Goal: Task Accomplishment & Management: Manage account settings

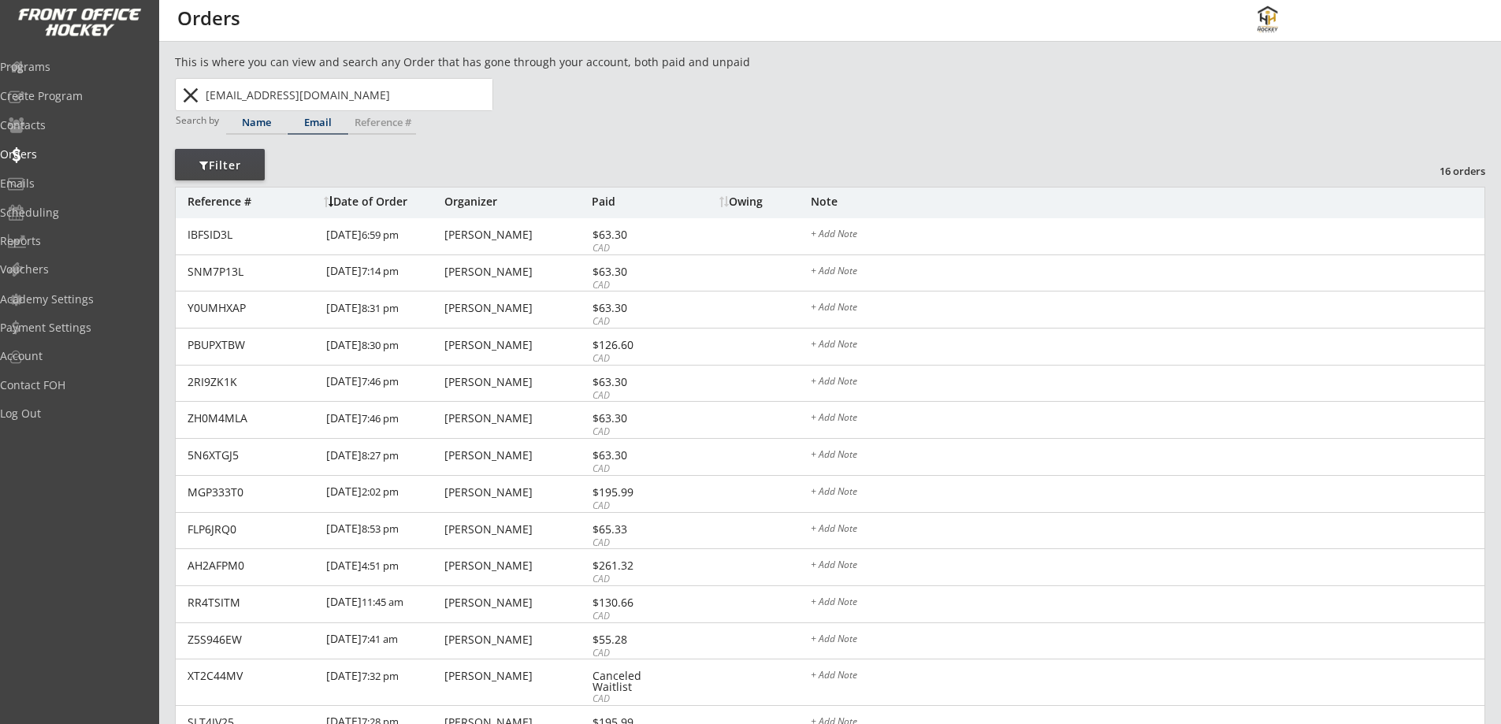
click at [235, 125] on div "Name" at bounding box center [256, 122] width 61 height 10
click at [275, 88] on input "text" at bounding box center [348, 95] width 290 height 32
type input "zain"
type input "zain Borot"
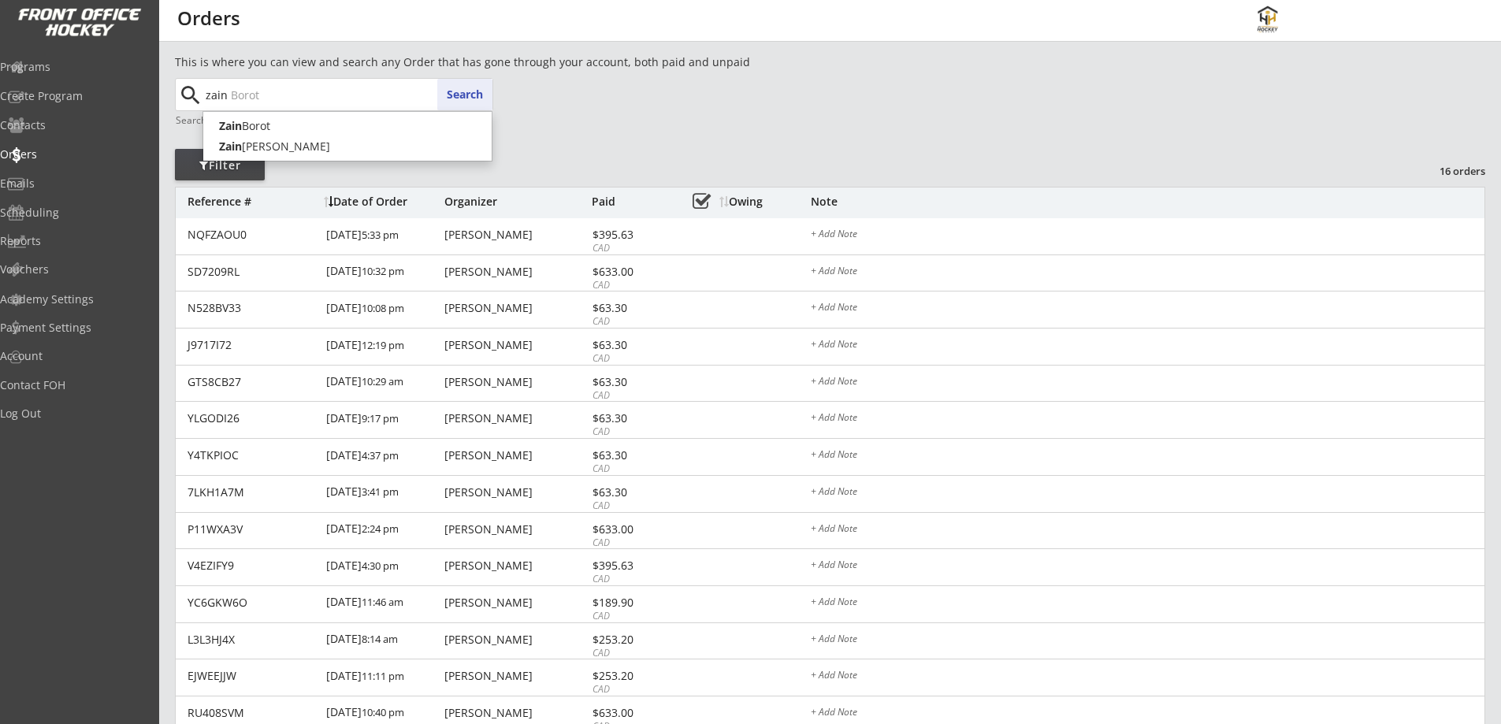
type input "zain"
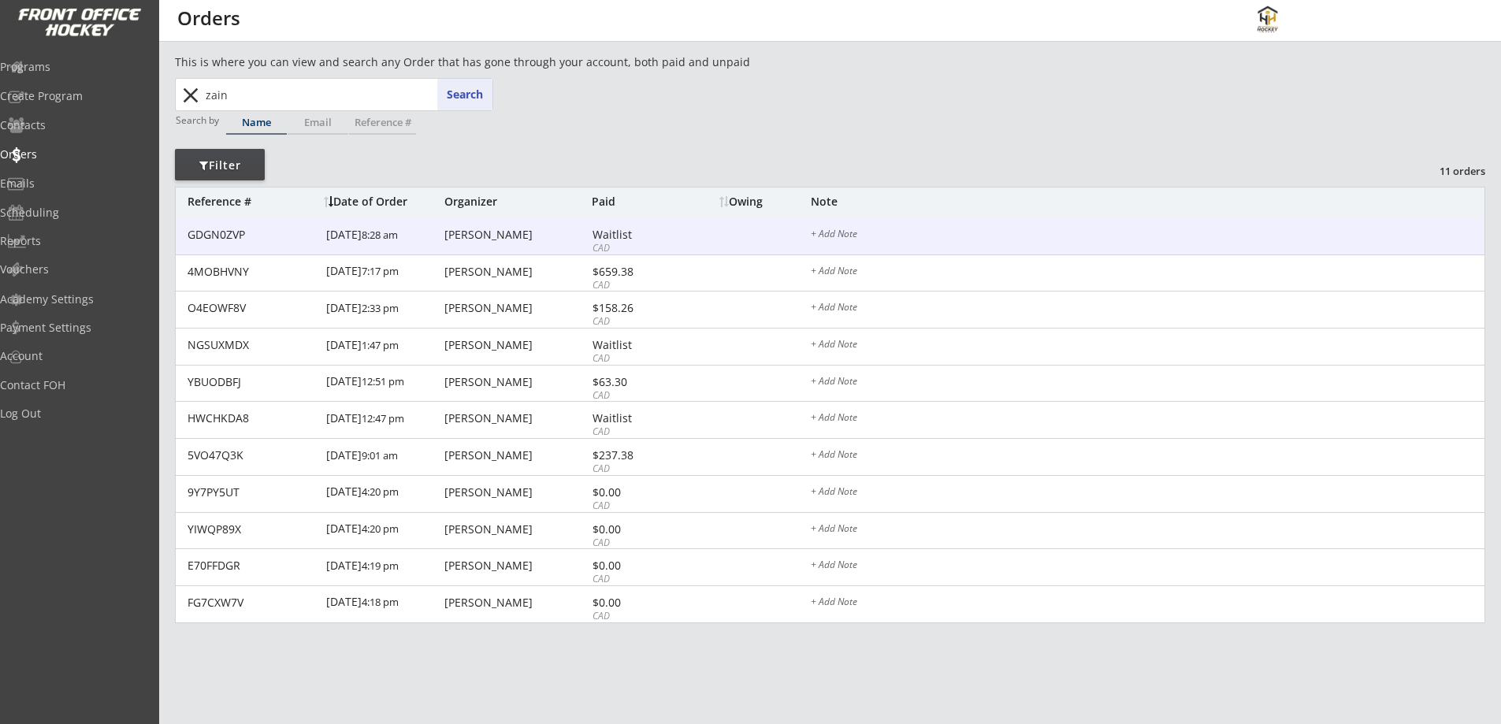
click at [495, 237] on div "[PERSON_NAME]" at bounding box center [516, 234] width 143 height 11
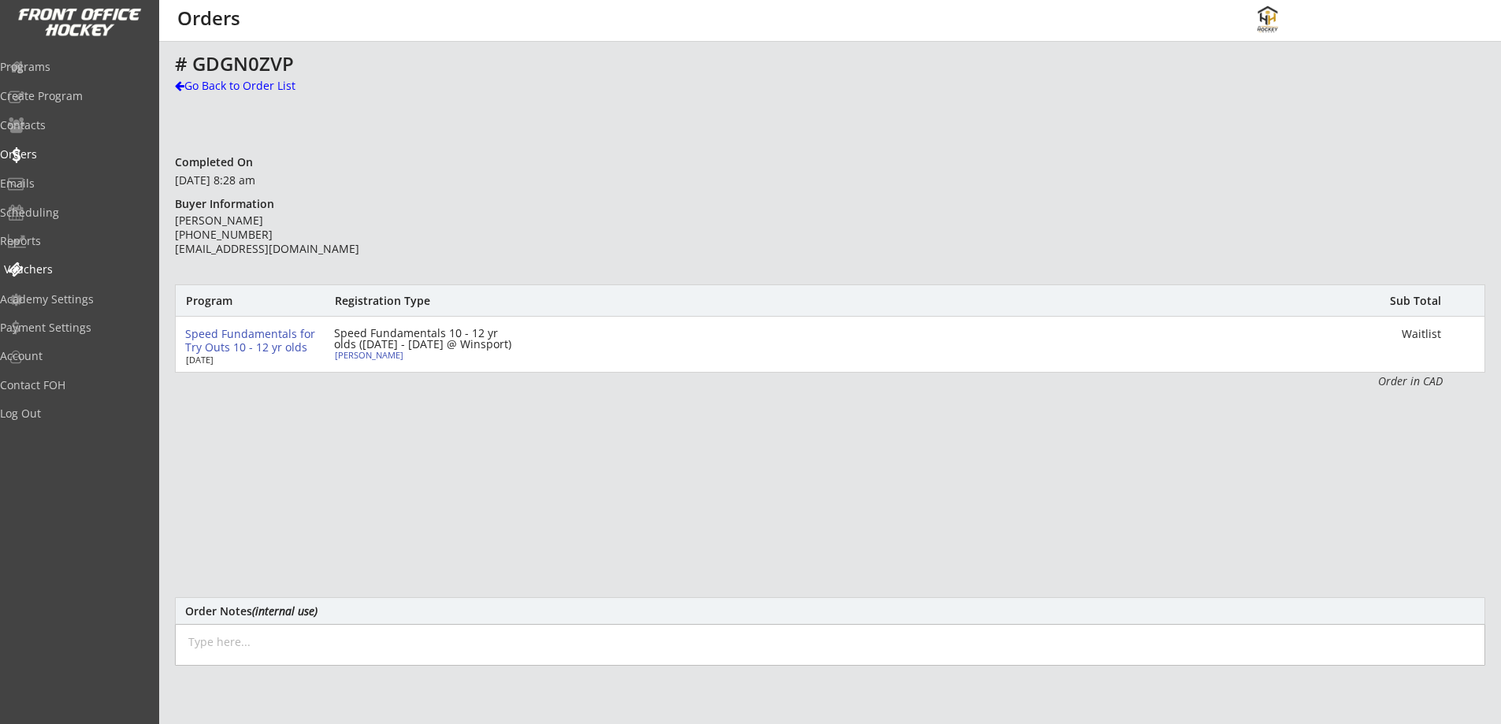
click at [80, 266] on div "Vouchers" at bounding box center [75, 269] width 142 height 11
select select ""Showing: Has Balance""
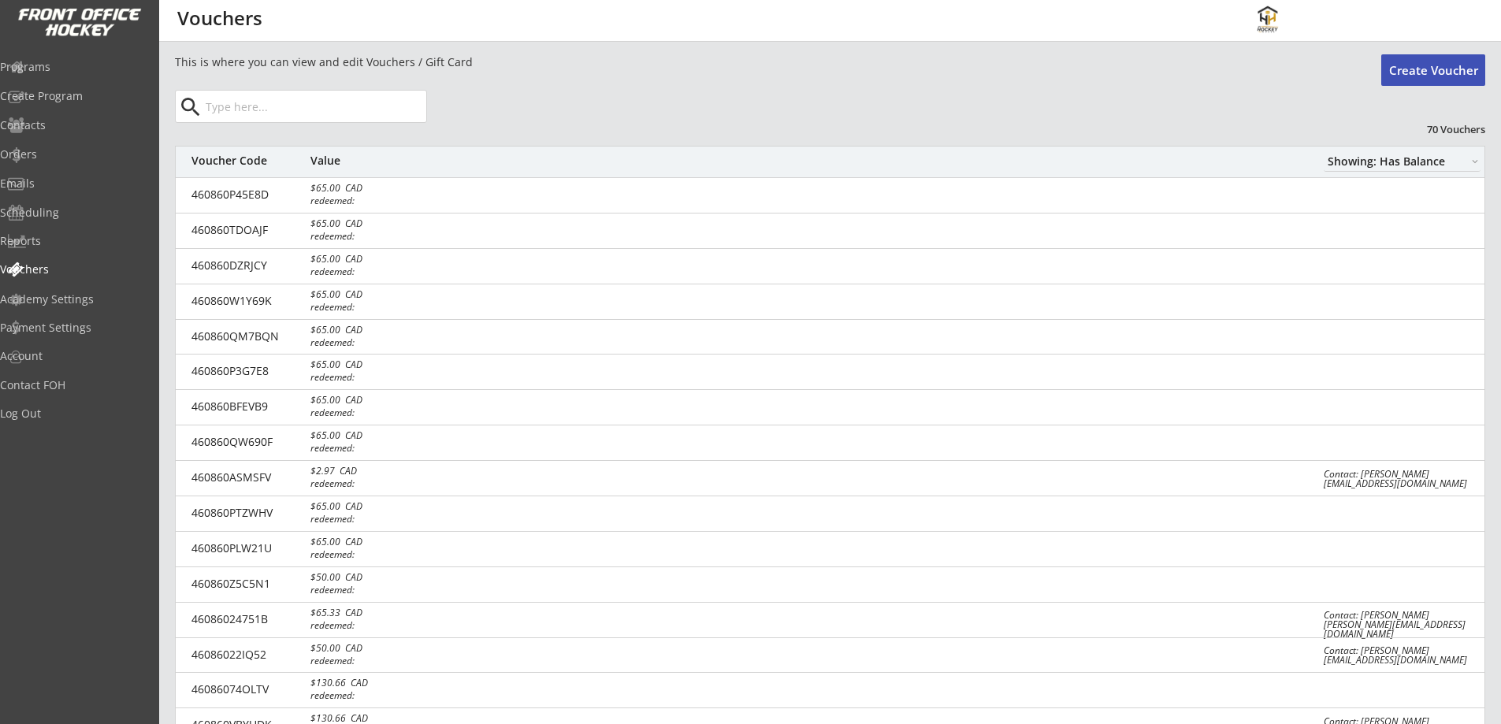
click at [357, 104] on input "input" at bounding box center [315, 107] width 224 height 32
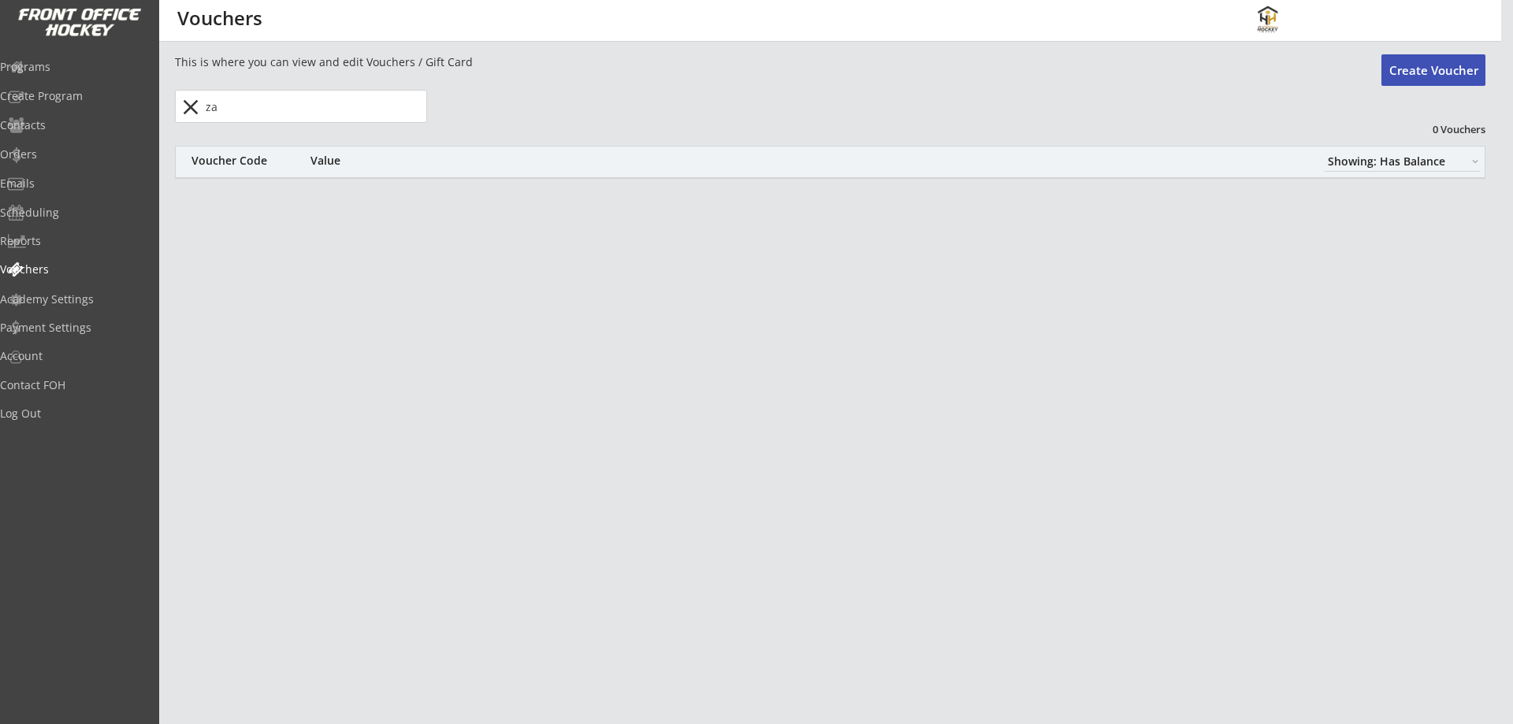
type input "z"
type input "l"
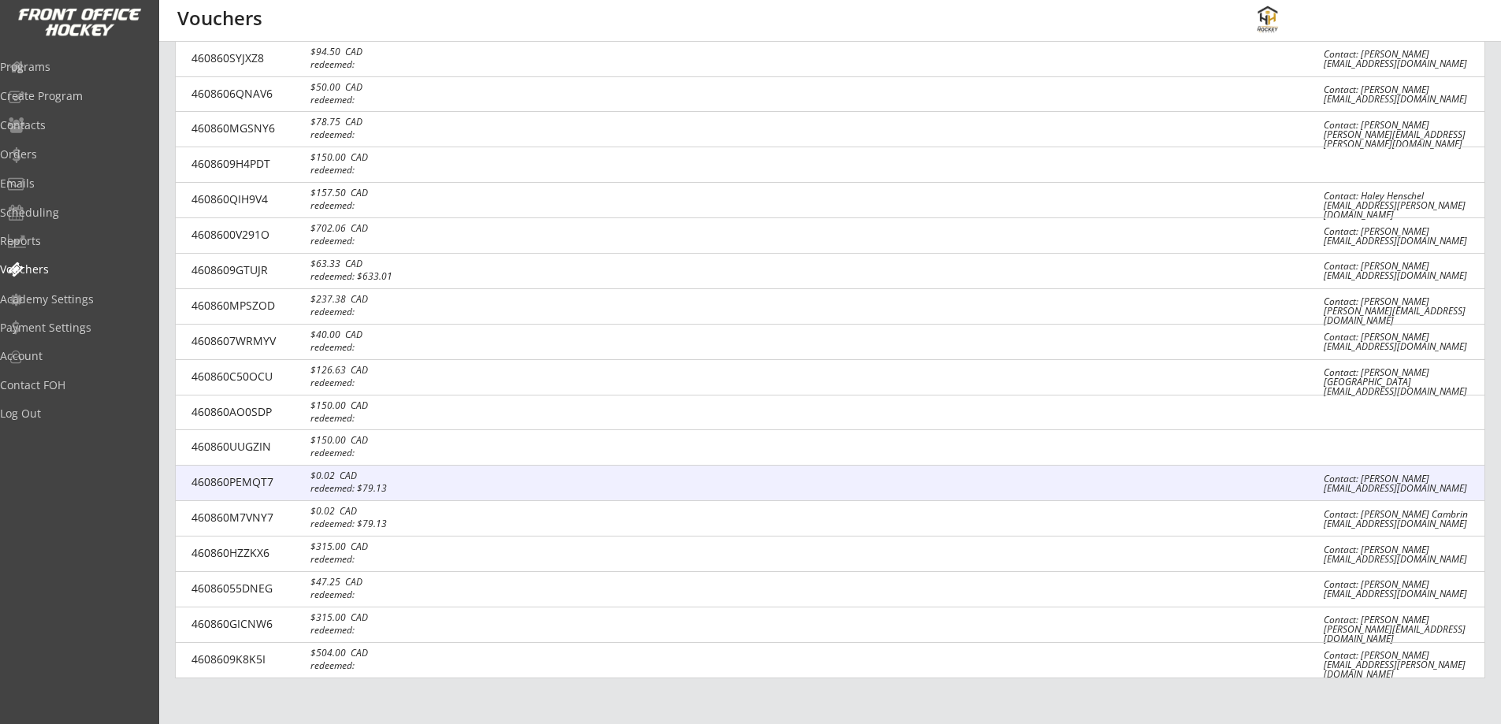
scroll to position [1263, 0]
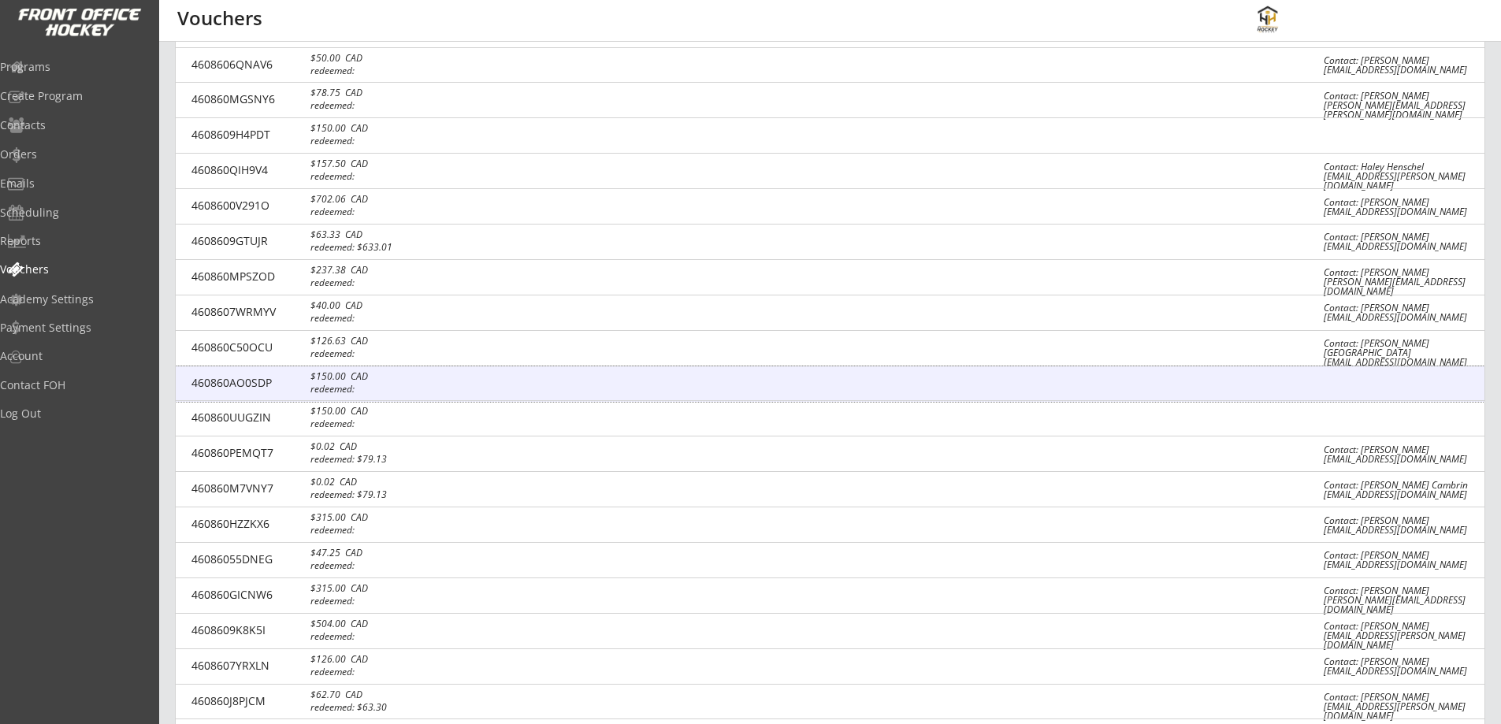
click at [1422, 385] on div at bounding box center [1399, 380] width 151 height 13
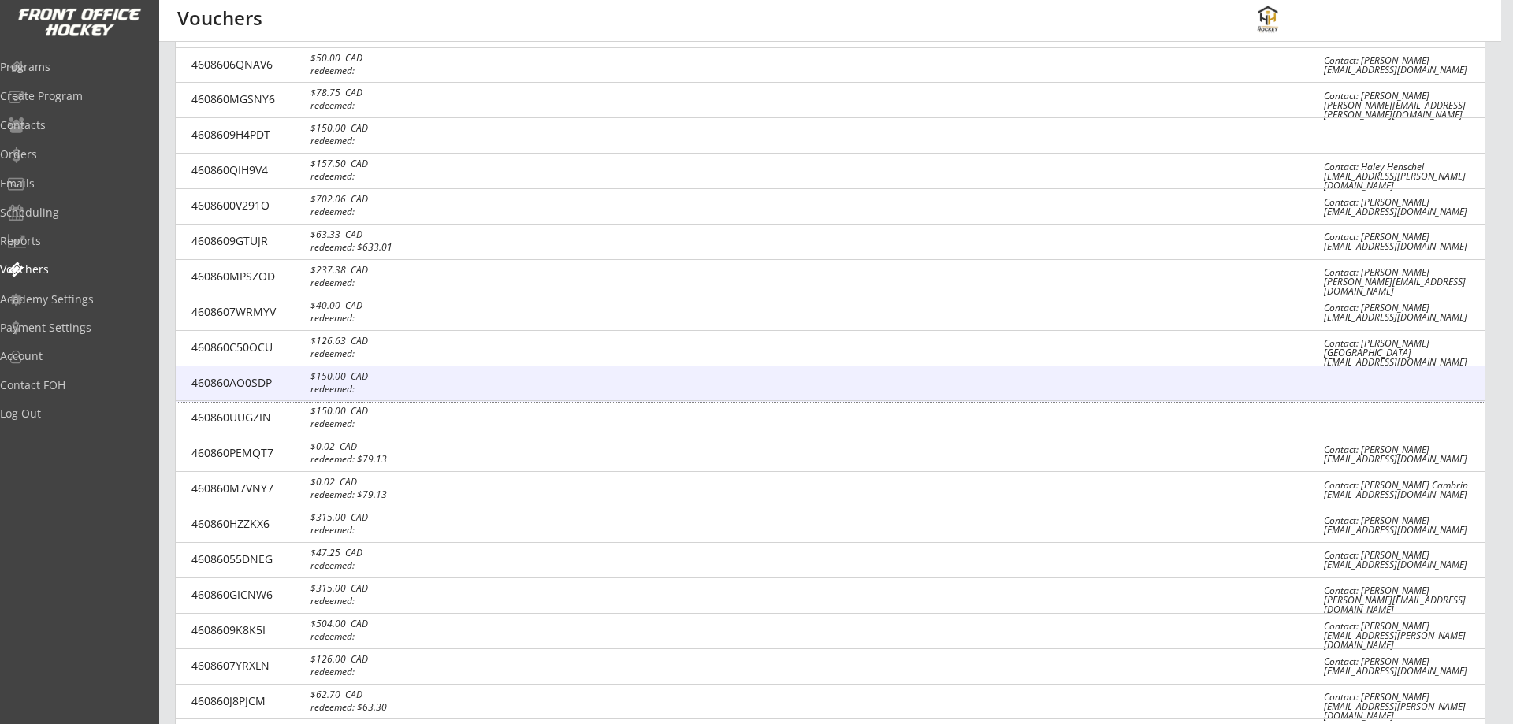
select select ""CAD""
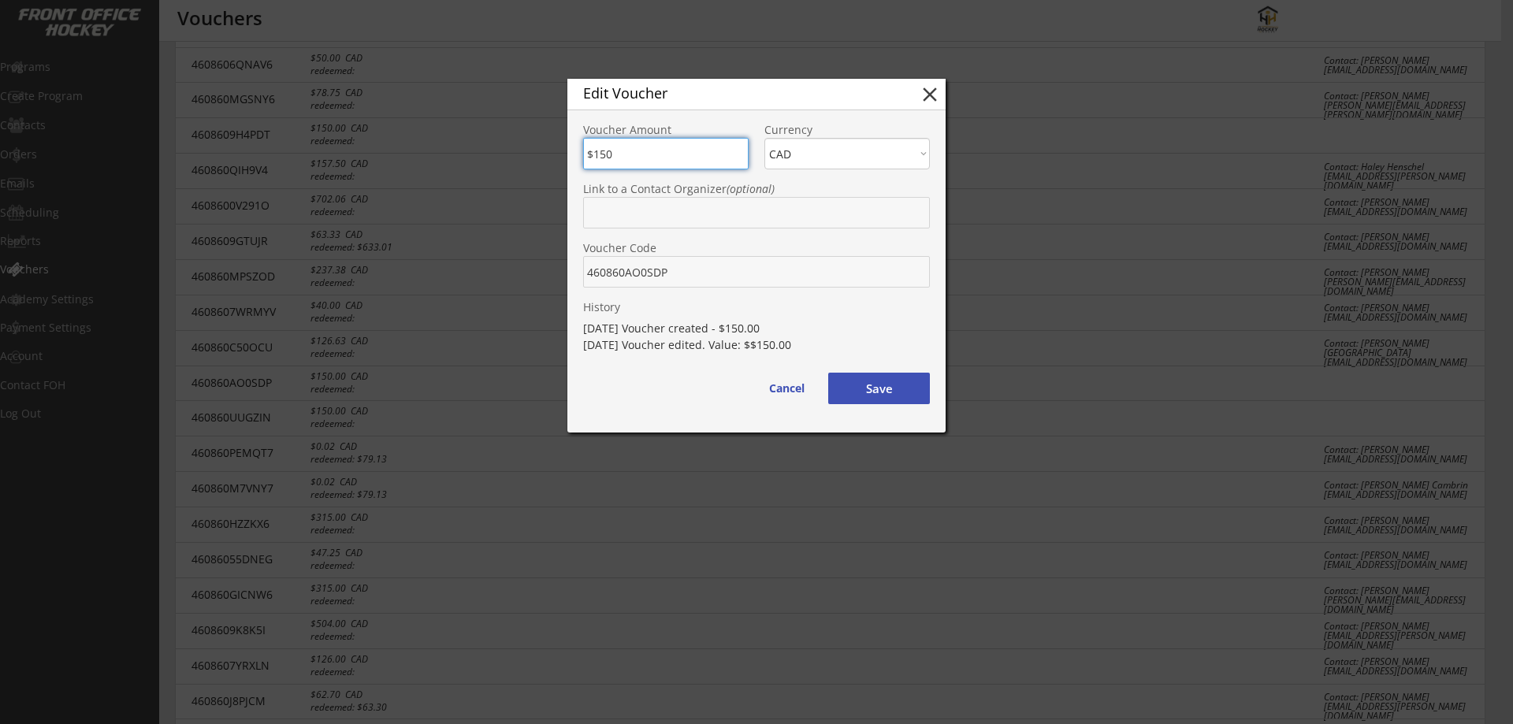
click at [924, 94] on button "close" at bounding box center [930, 95] width 24 height 24
type input "$0"
select select ""PLACEHOLDER_1427118222253""
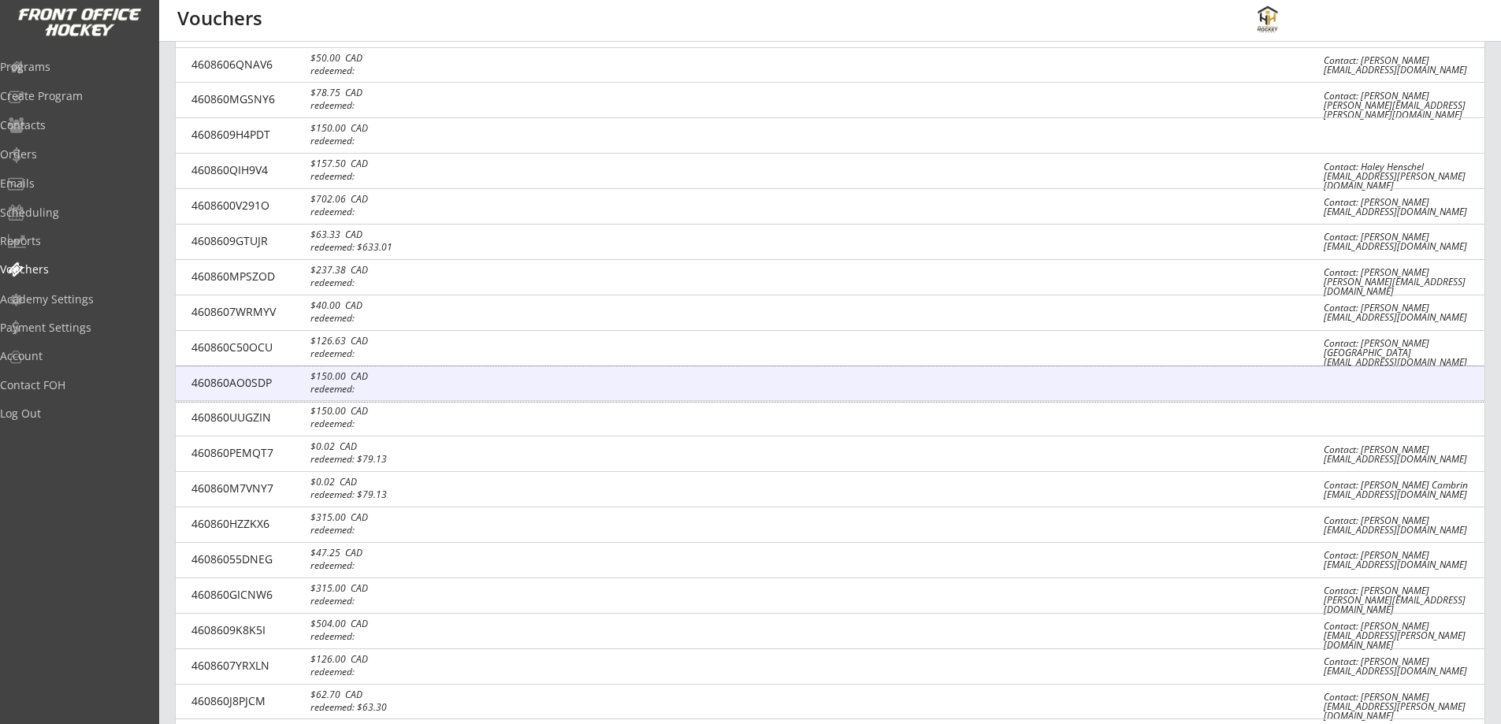
click at [980, 366] on div "460860AO0SDP $150.00 CAD redeemed:" at bounding box center [830, 383] width 1309 height 35
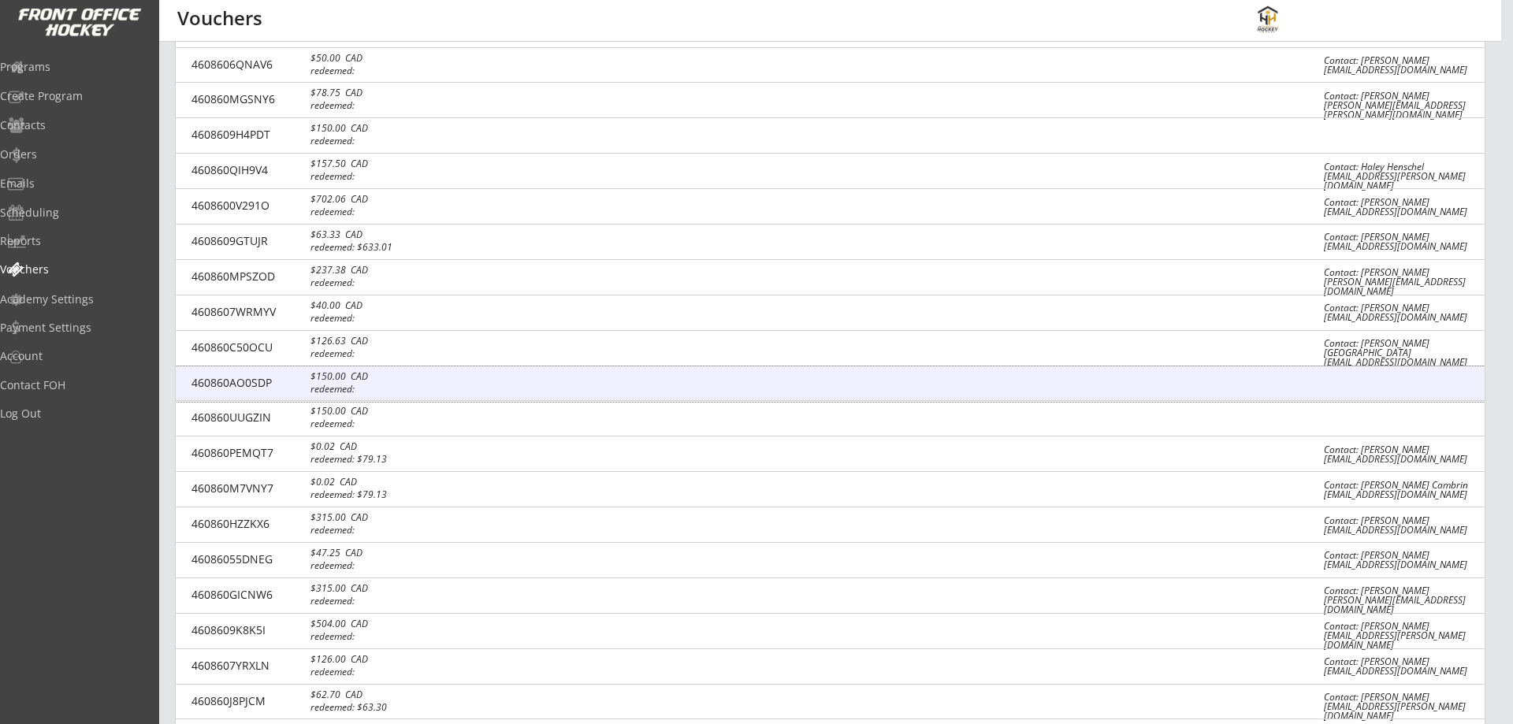
type input "$150"
select select ""CAD""
type input "460860AO0SDP"
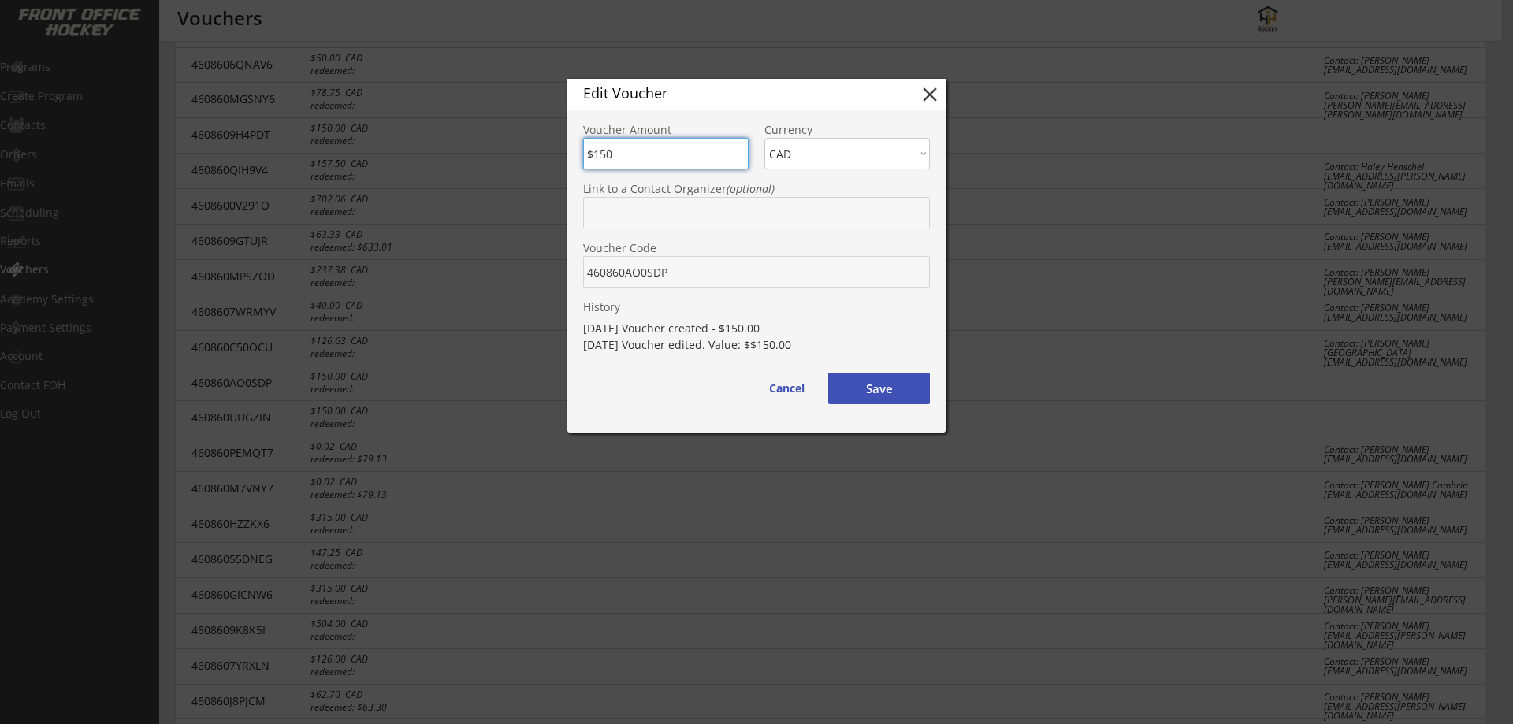
click at [925, 89] on button "close" at bounding box center [930, 95] width 24 height 24
type input "$0"
select select ""PLACEHOLDER_1427118222253""
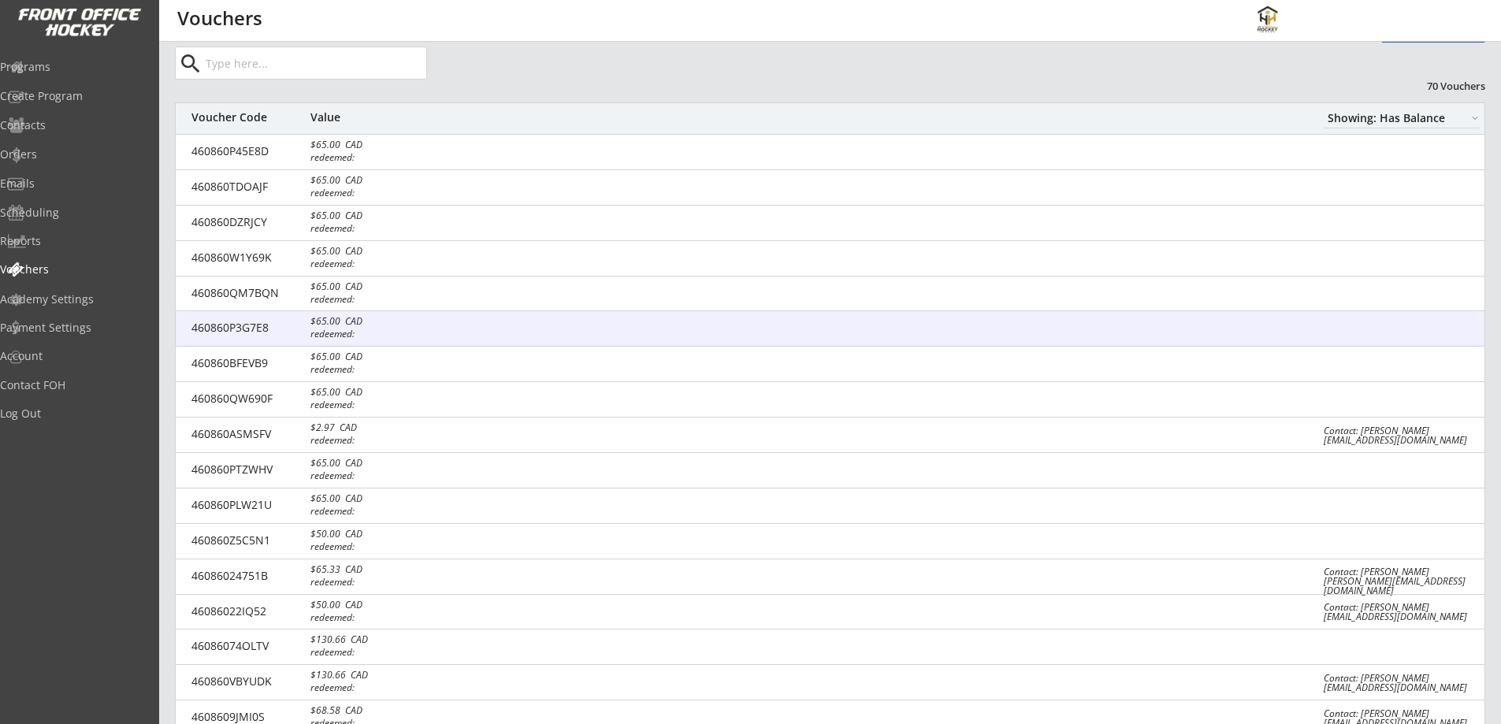
scroll to position [0, 0]
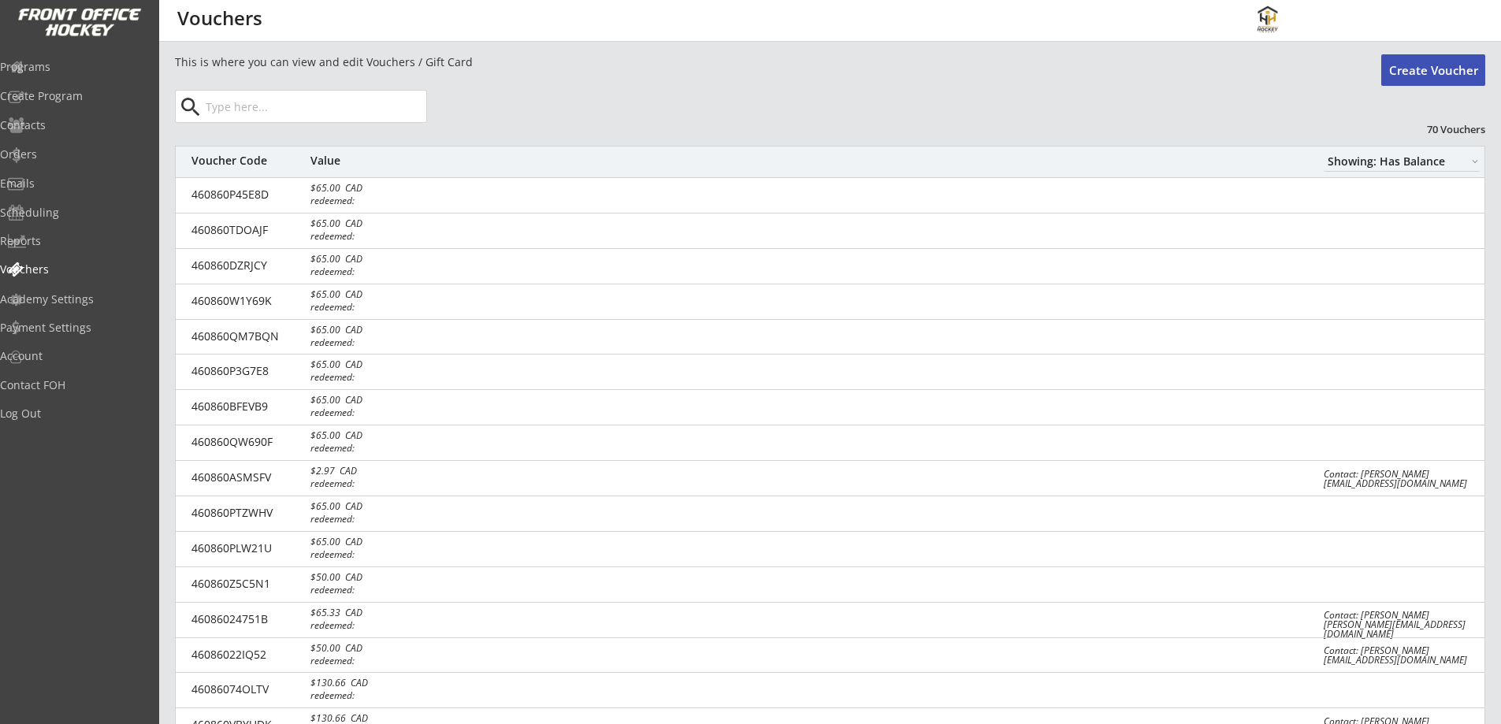
click at [1425, 154] on select "Showing: Has Balance Showing: No Balance" at bounding box center [1402, 161] width 157 height 20
select select ""Showing: No Balance""
click at [1324, 151] on select "Showing: Has Balance Showing: No Balance" at bounding box center [1402, 161] width 157 height 20
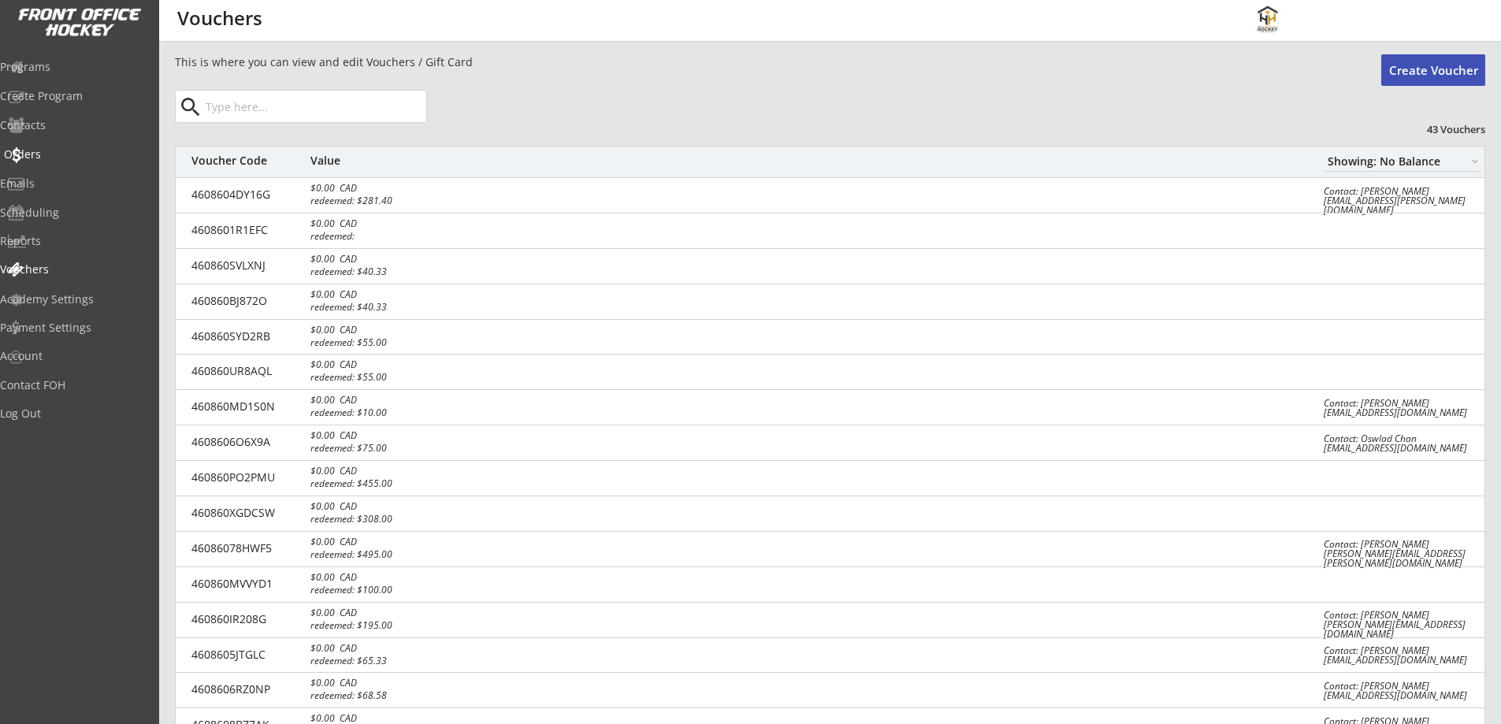
click at [45, 149] on div "Orders" at bounding box center [75, 154] width 142 height 11
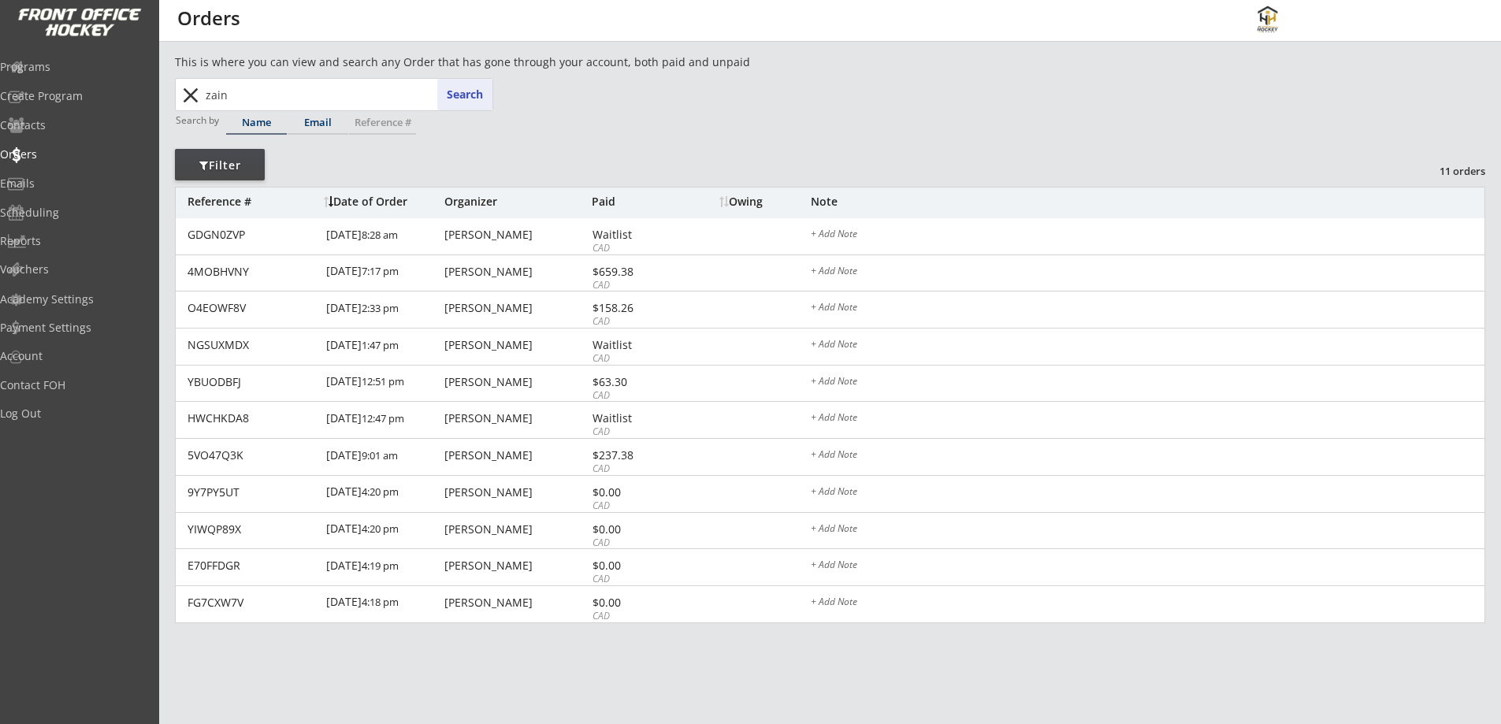
click at [303, 123] on div "Email" at bounding box center [318, 122] width 61 height 10
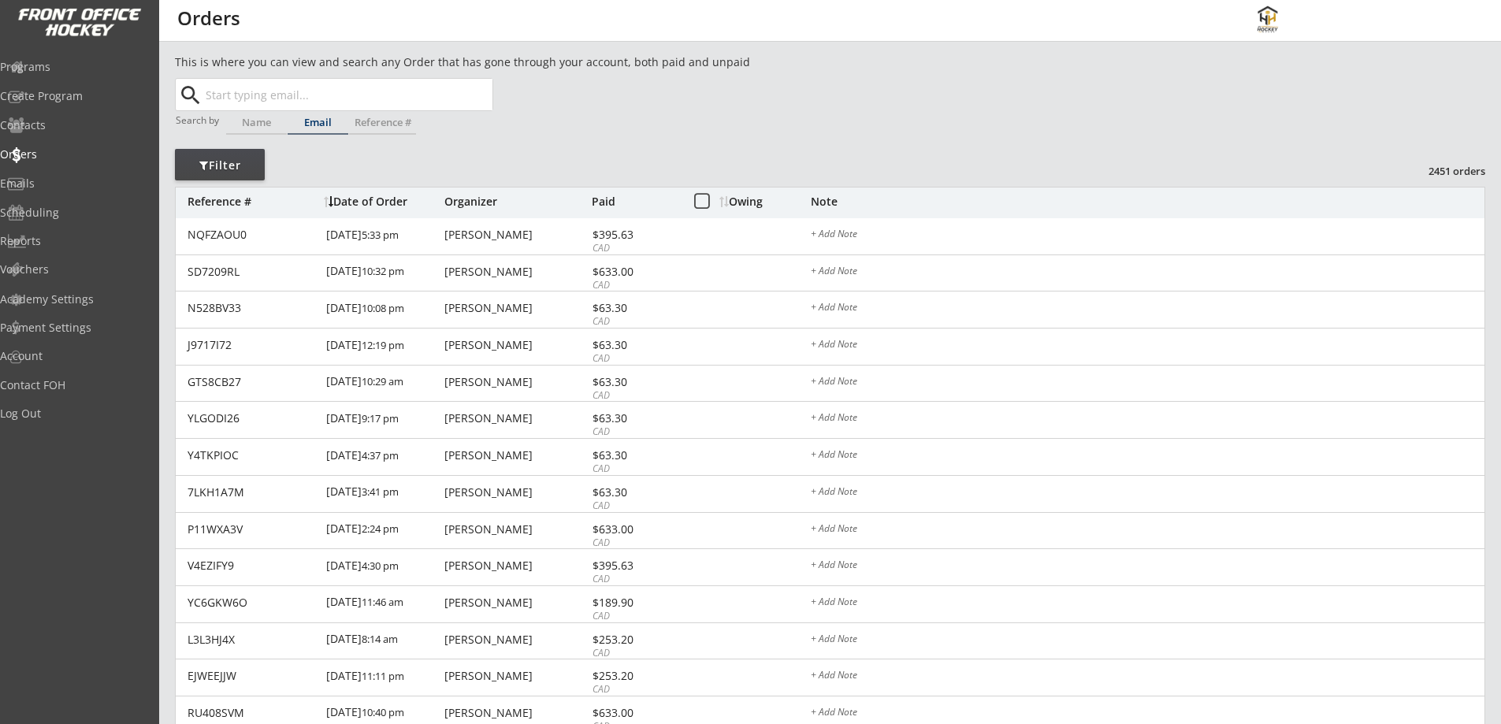
click at [286, 96] on input "text" at bounding box center [348, 95] width 290 height 32
paste input "[EMAIL_ADDRESS][DOMAIN_NAME]"
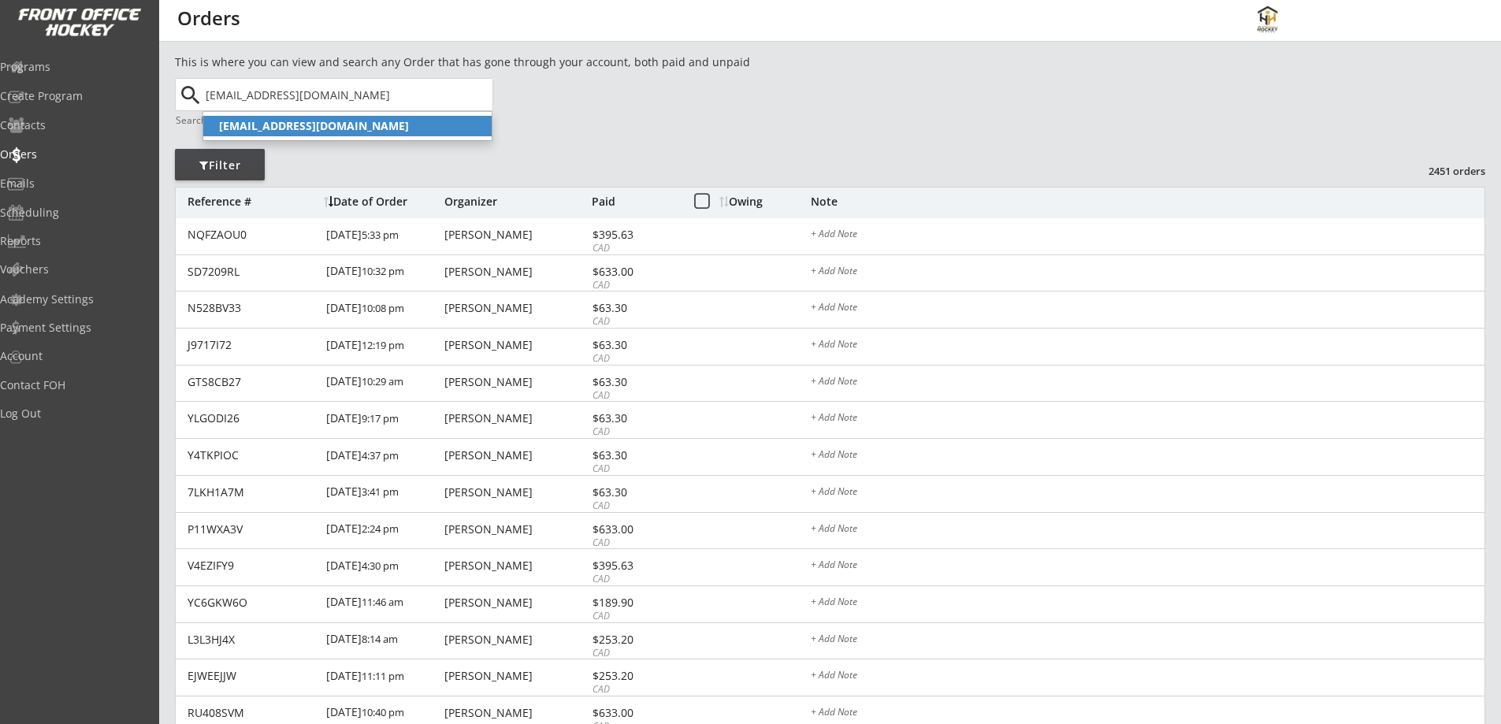
click at [347, 125] on p "[EMAIL_ADDRESS][DOMAIN_NAME]" at bounding box center [347, 126] width 288 height 20
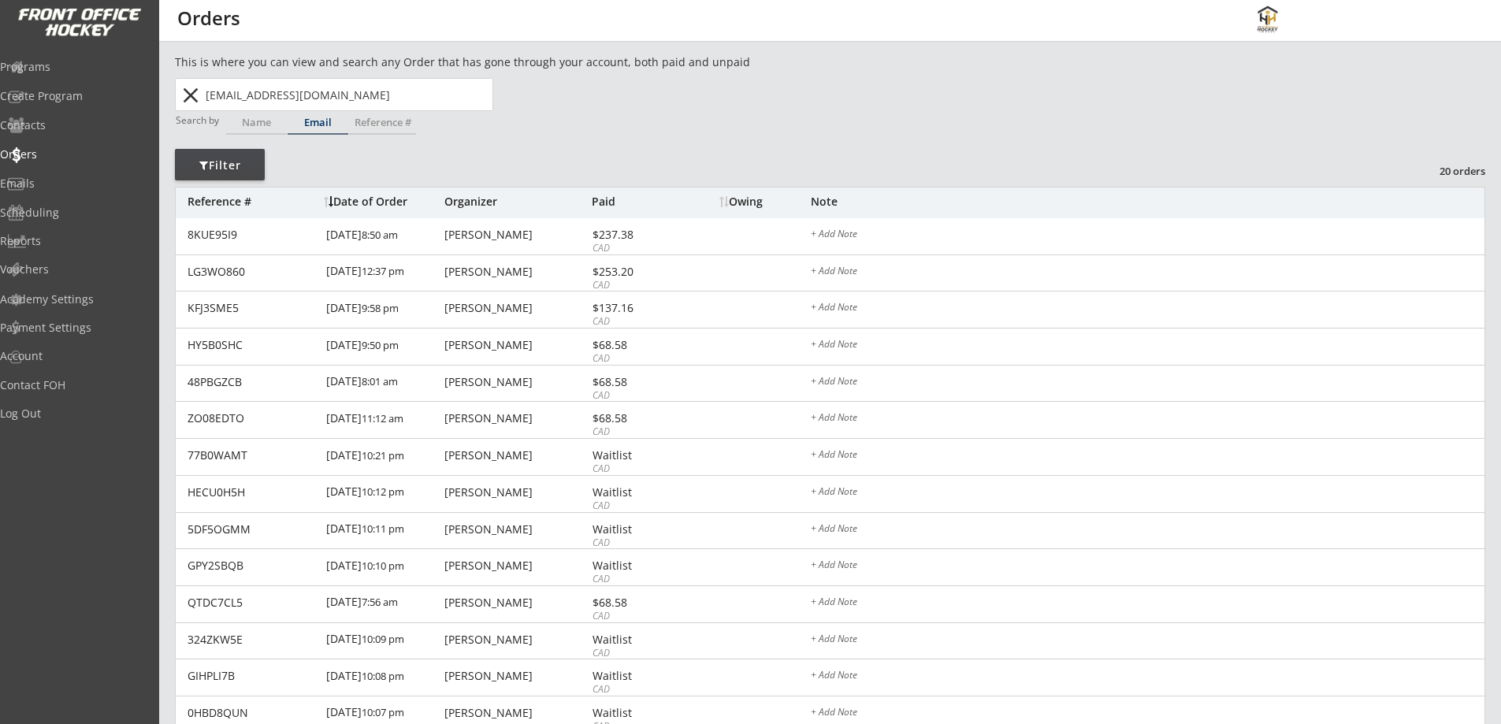
type input "[EMAIL_ADDRESS][DOMAIN_NAME]"
click at [605, 200] on div "Paid" at bounding box center [634, 201] width 85 height 11
click at [471, 205] on div "Organizer" at bounding box center [516, 201] width 143 height 11
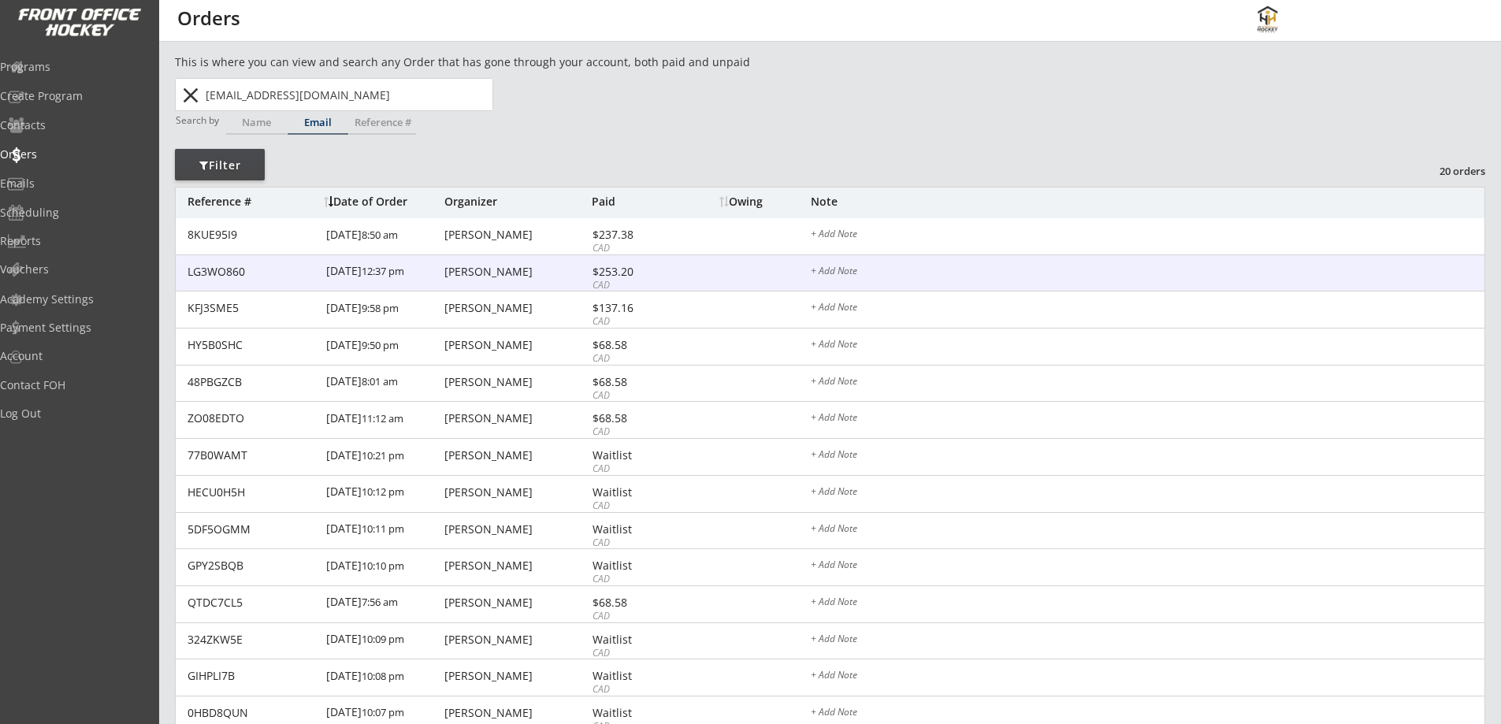
click at [634, 275] on div "$253.20" at bounding box center [635, 271] width 84 height 11
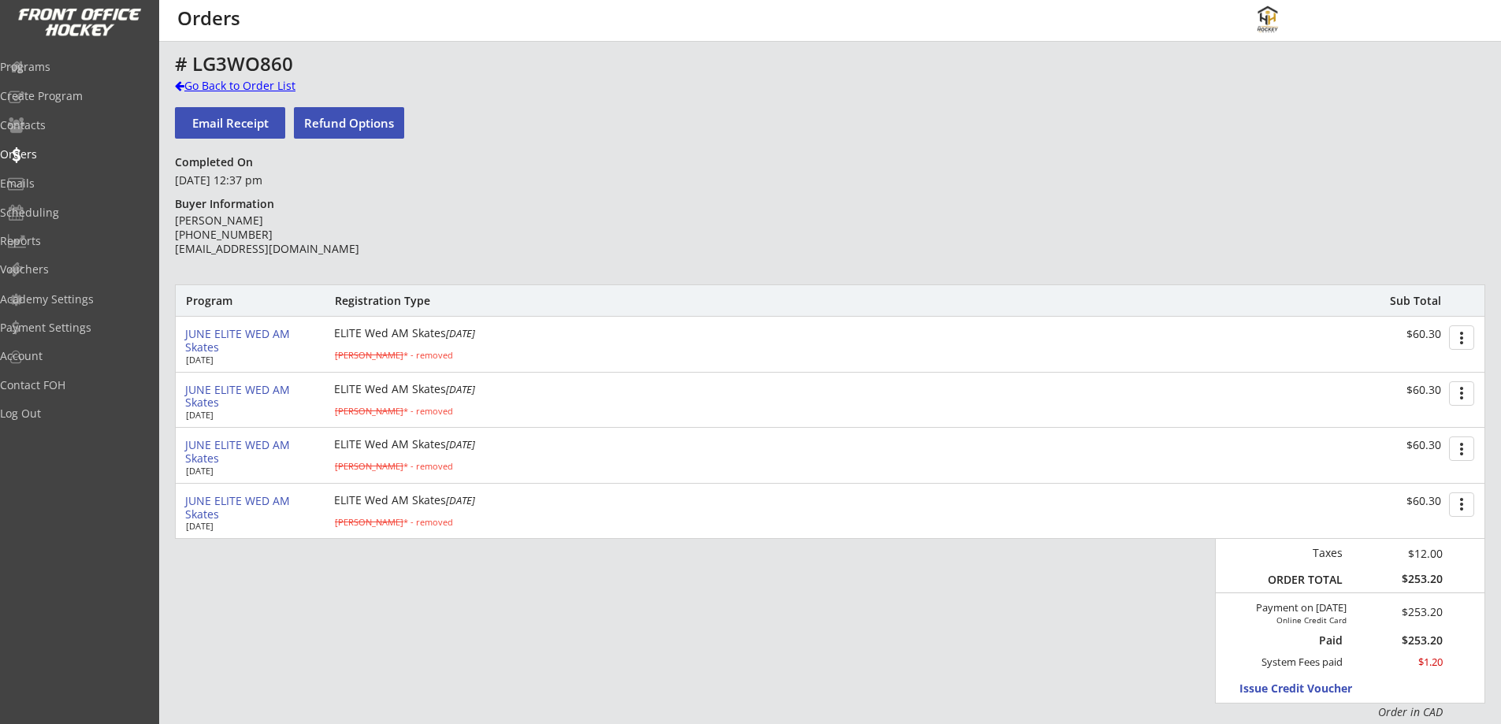
click at [217, 83] on div "Go Back to Order List" at bounding box center [256, 86] width 162 height 16
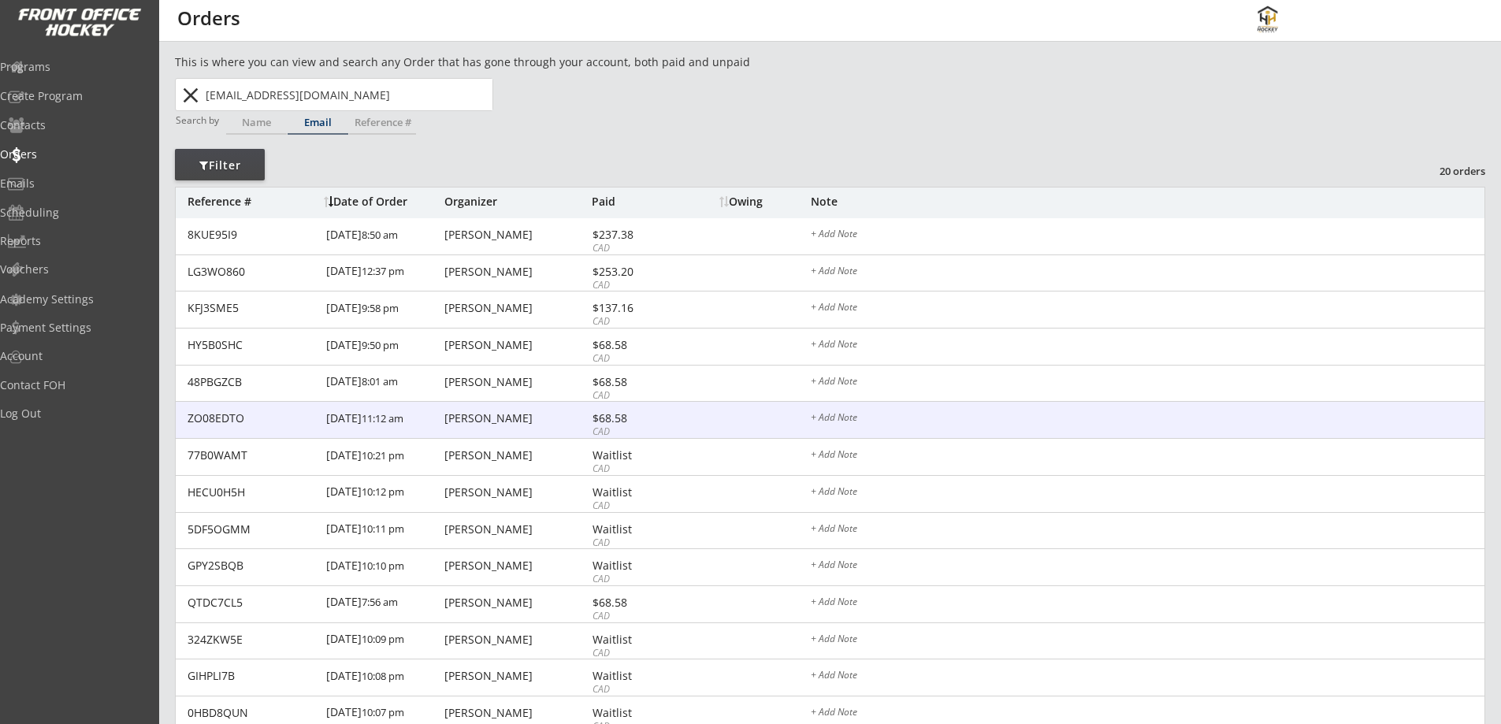
click at [611, 426] on div "CAD" at bounding box center [635, 432] width 84 height 13
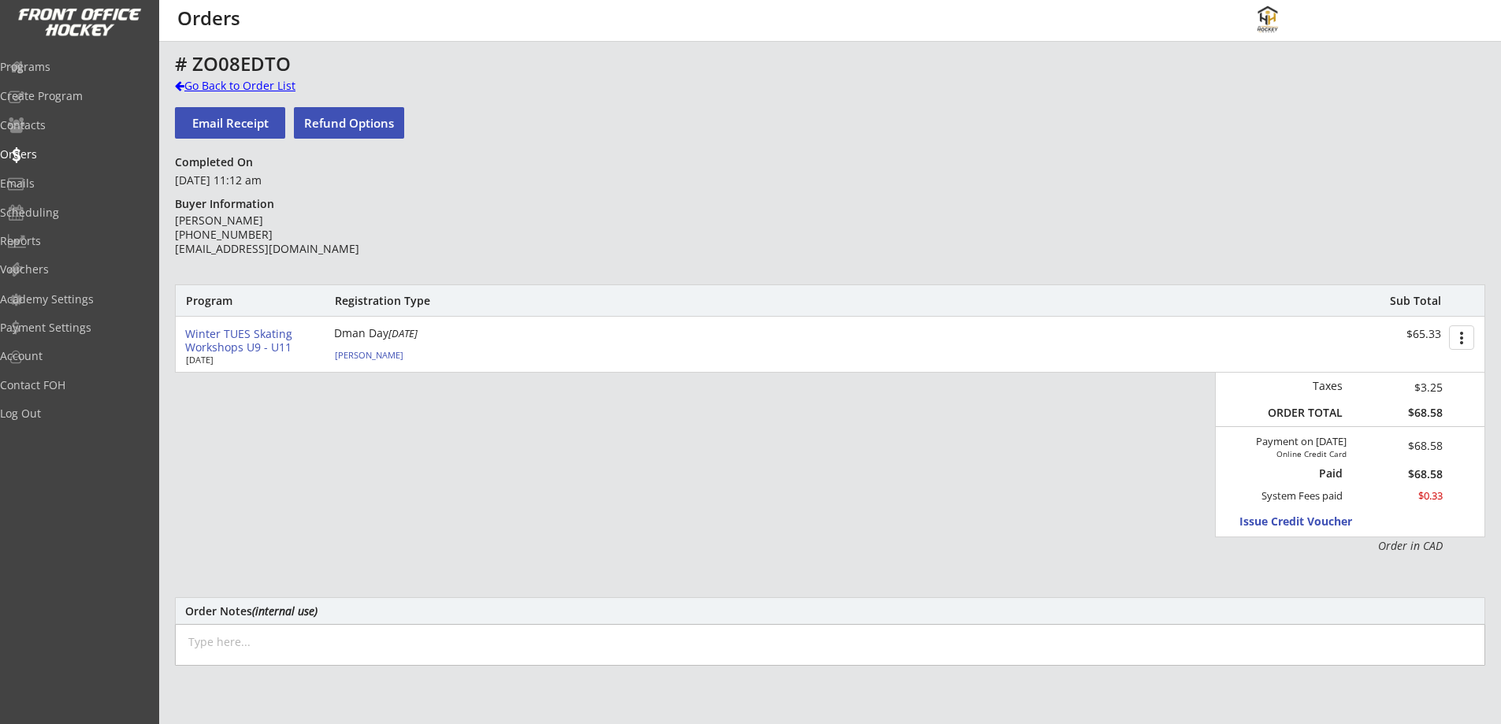
click at [207, 84] on div "Go Back to Order List" at bounding box center [256, 86] width 162 height 16
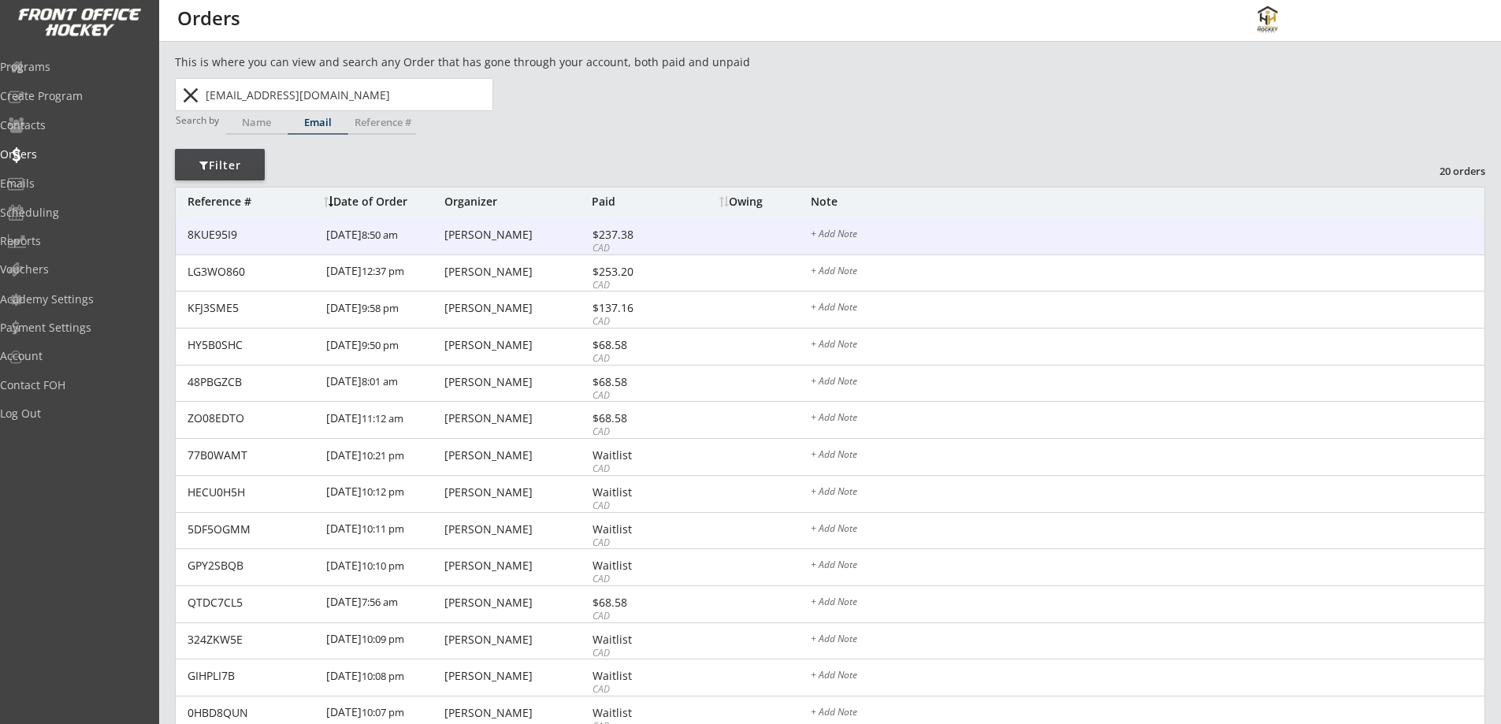
click at [665, 232] on div "$237.38" at bounding box center [635, 234] width 84 height 11
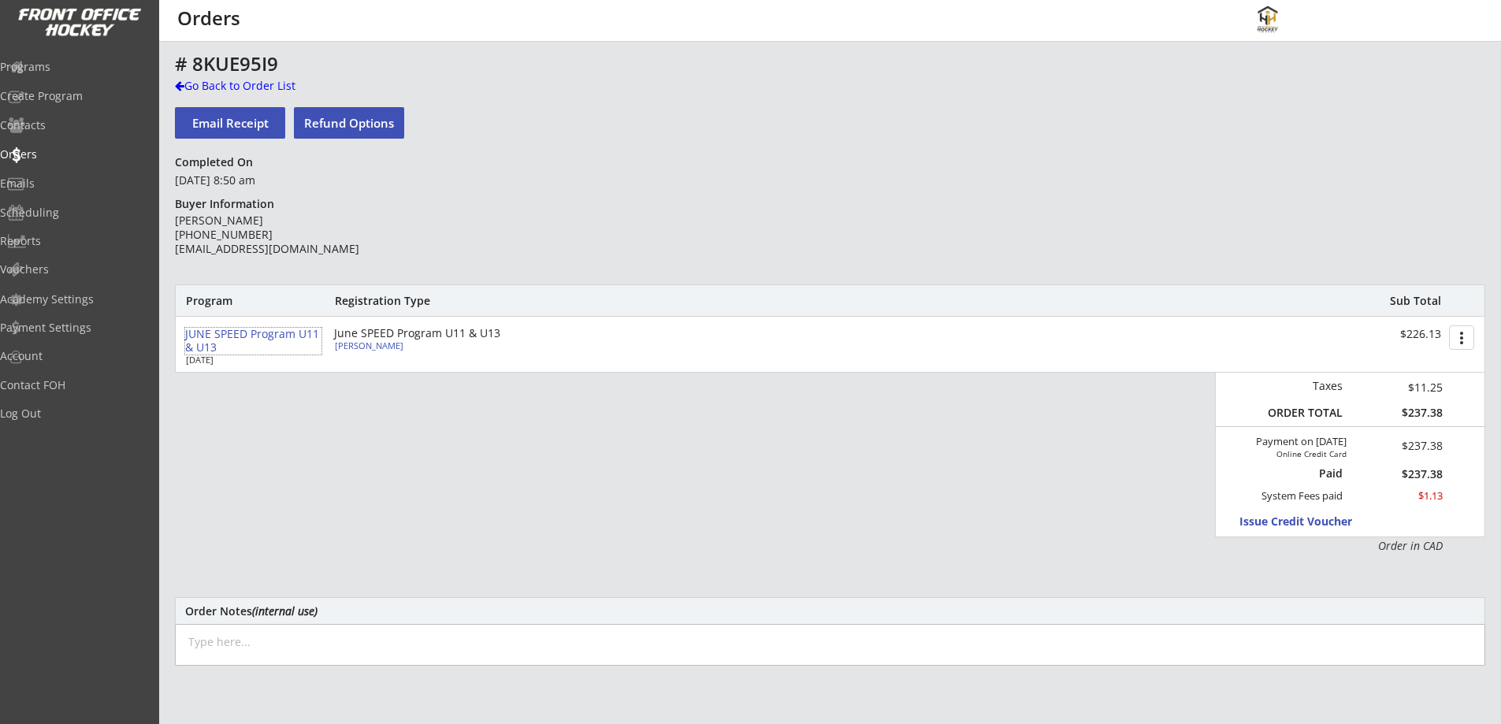
click at [245, 333] on div "JUNE SPEED Program U11 & U13" at bounding box center [253, 341] width 136 height 27
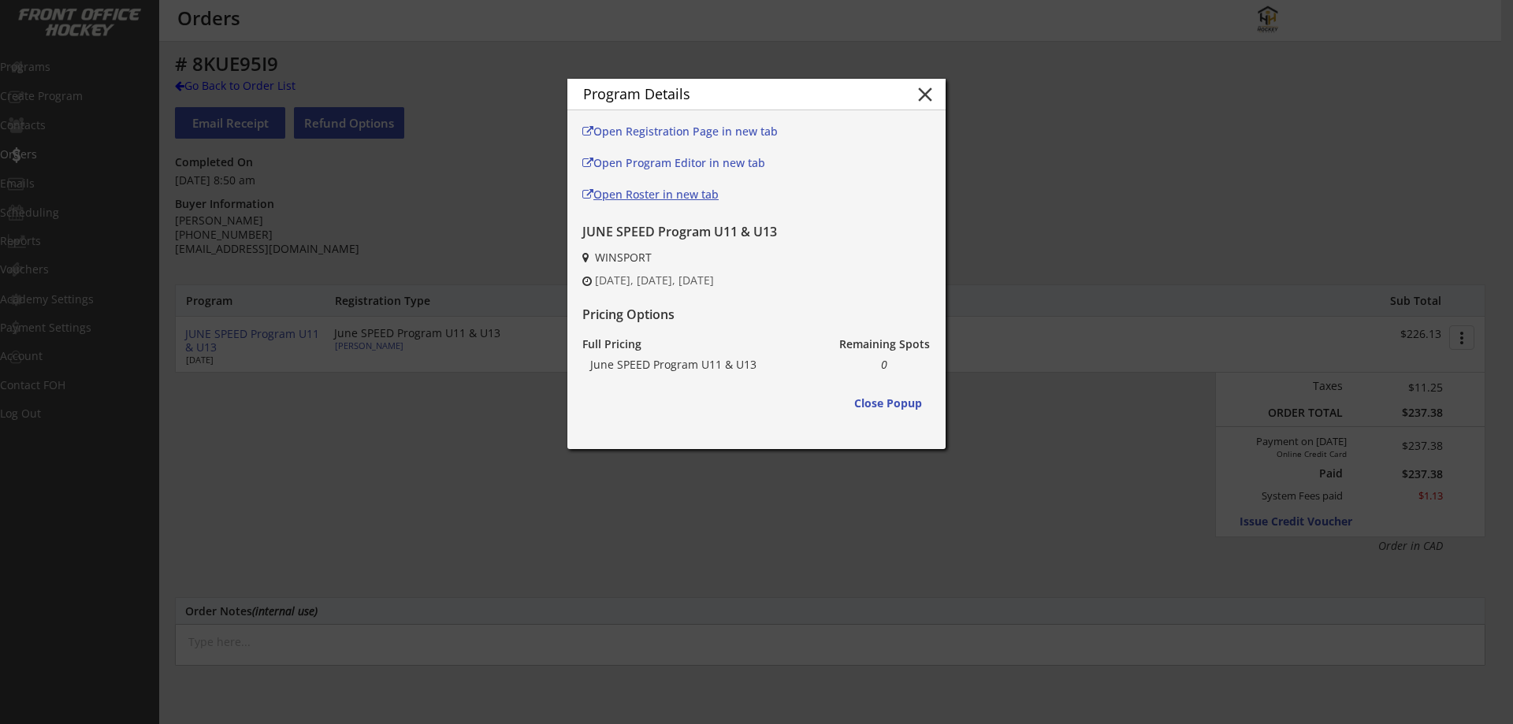
click at [638, 197] on div "Open Roster in new tab" at bounding box center [686, 194] width 208 height 11
click at [918, 90] on button "close" at bounding box center [925, 95] width 24 height 24
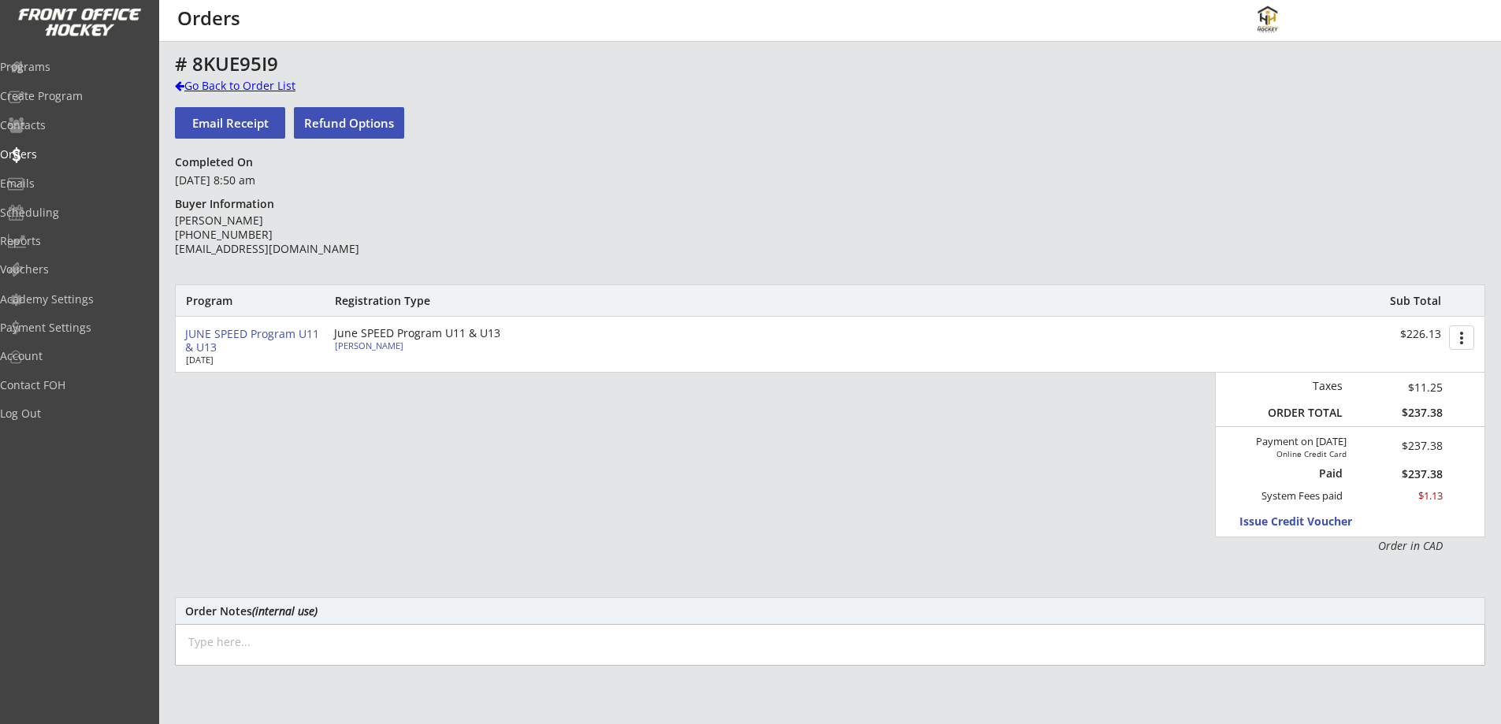
click at [251, 84] on div "Go Back to Order List" at bounding box center [256, 86] width 162 height 16
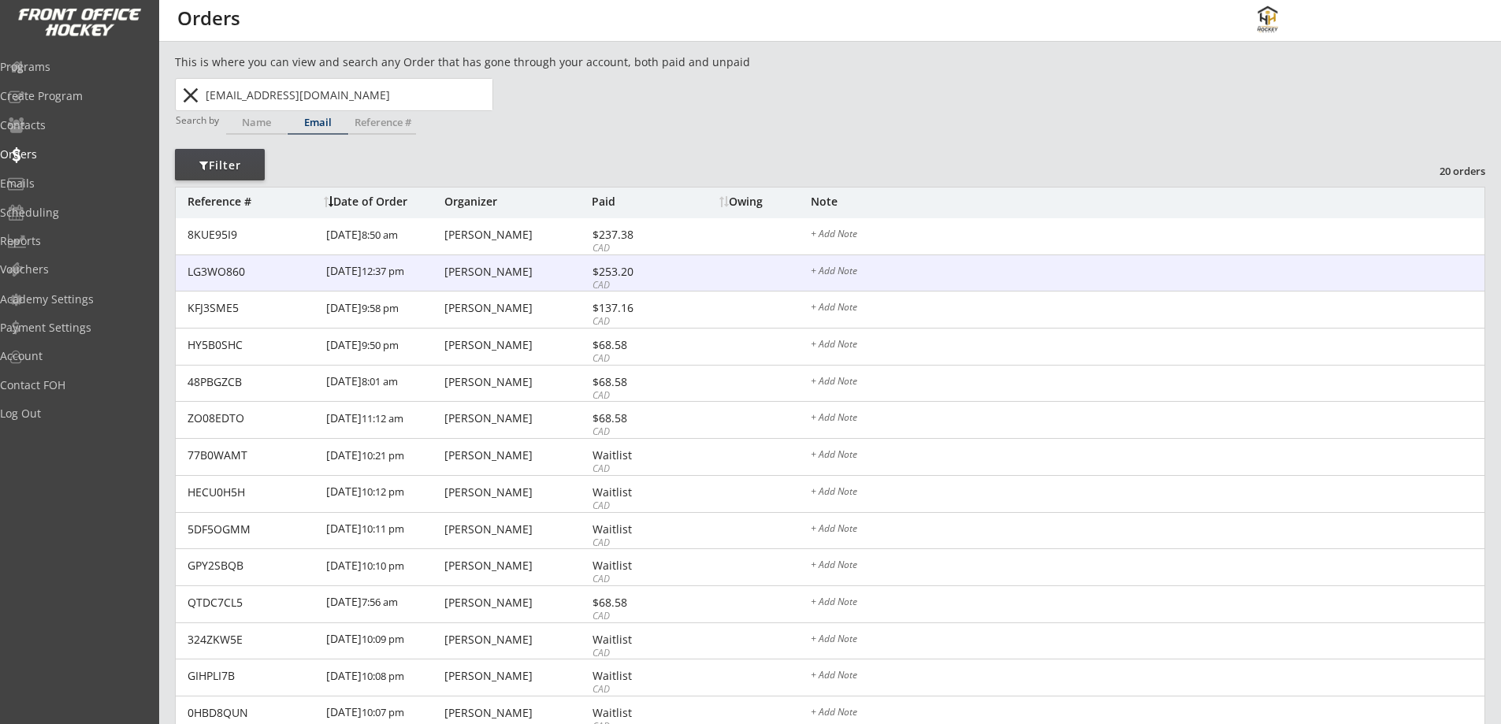
click at [673, 273] on div "$253.20" at bounding box center [635, 271] width 84 height 11
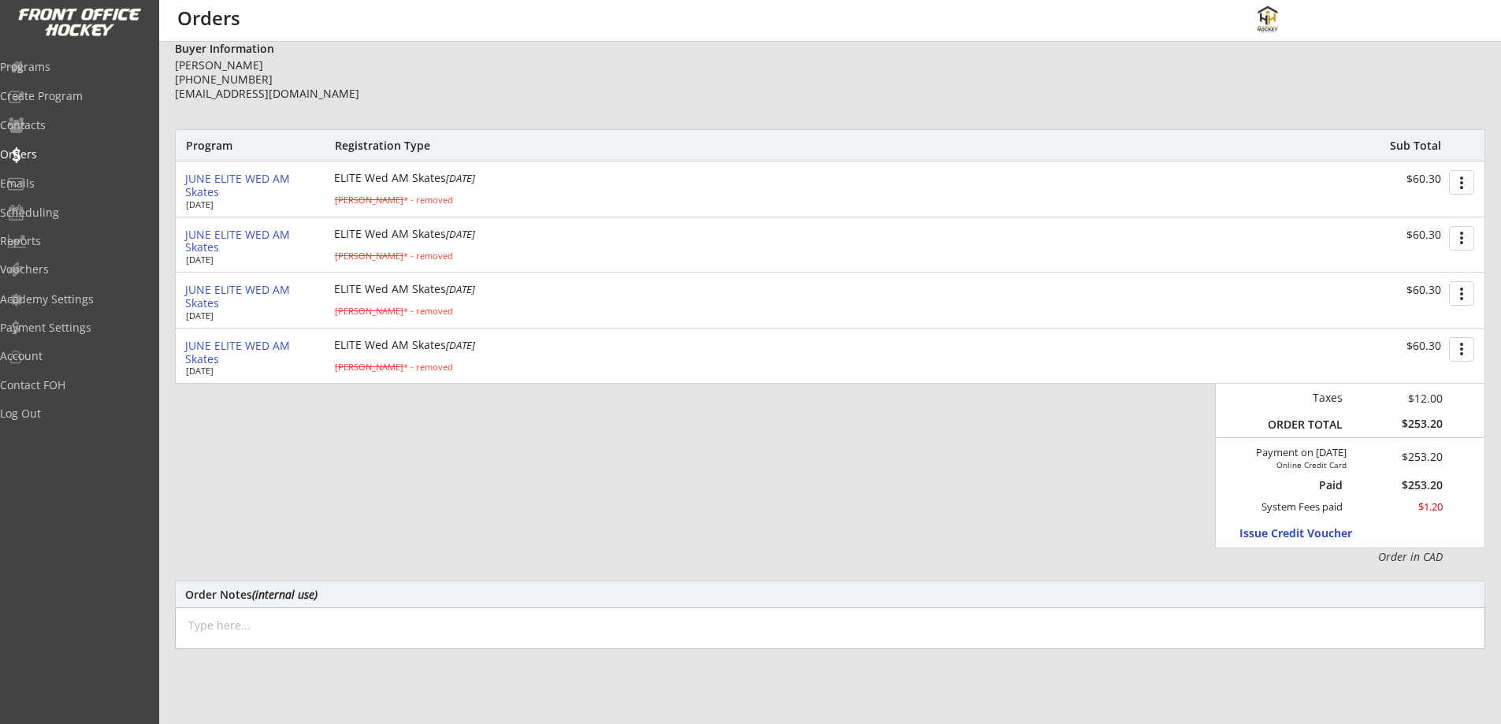
scroll to position [184, 0]
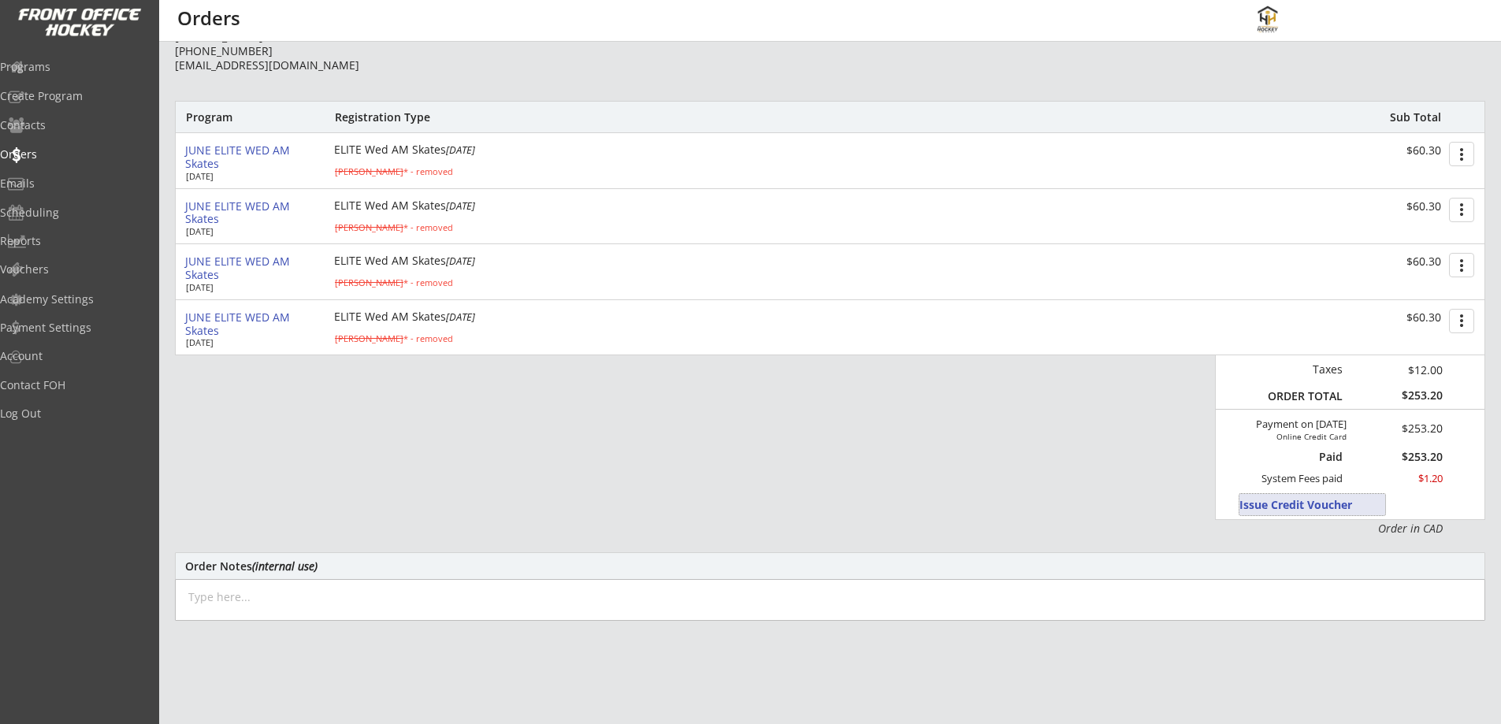
click at [1263, 503] on button "Issue Credit Voucher" at bounding box center [1313, 504] width 146 height 21
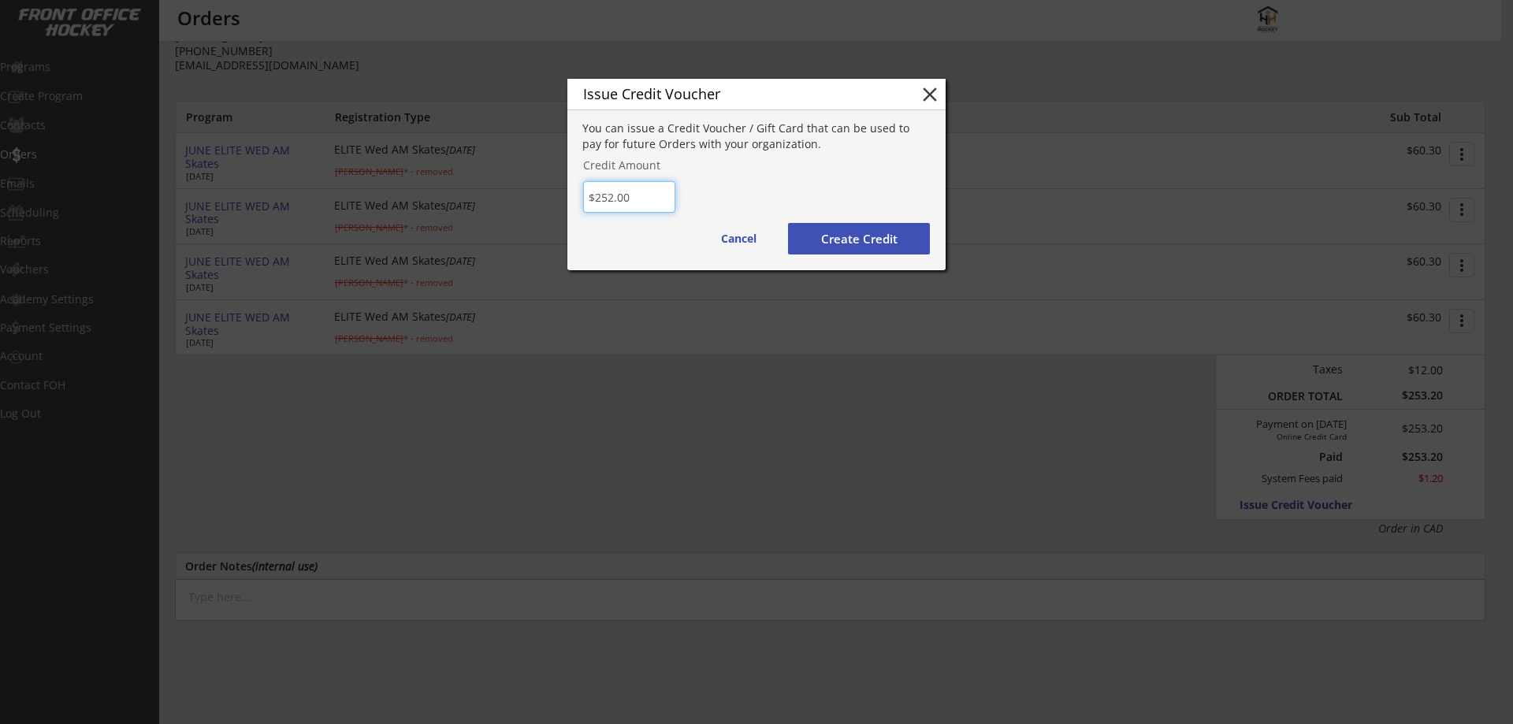
drag, startPoint x: 635, startPoint y: 199, endPoint x: 594, endPoint y: 199, distance: 41.0
click at [594, 199] on input "input" at bounding box center [629, 197] width 92 height 32
drag, startPoint x: 641, startPoint y: 195, endPoint x: 589, endPoint y: 203, distance: 52.5
click at [589, 203] on input "input" at bounding box center [629, 197] width 92 height 32
type input "$185.85"
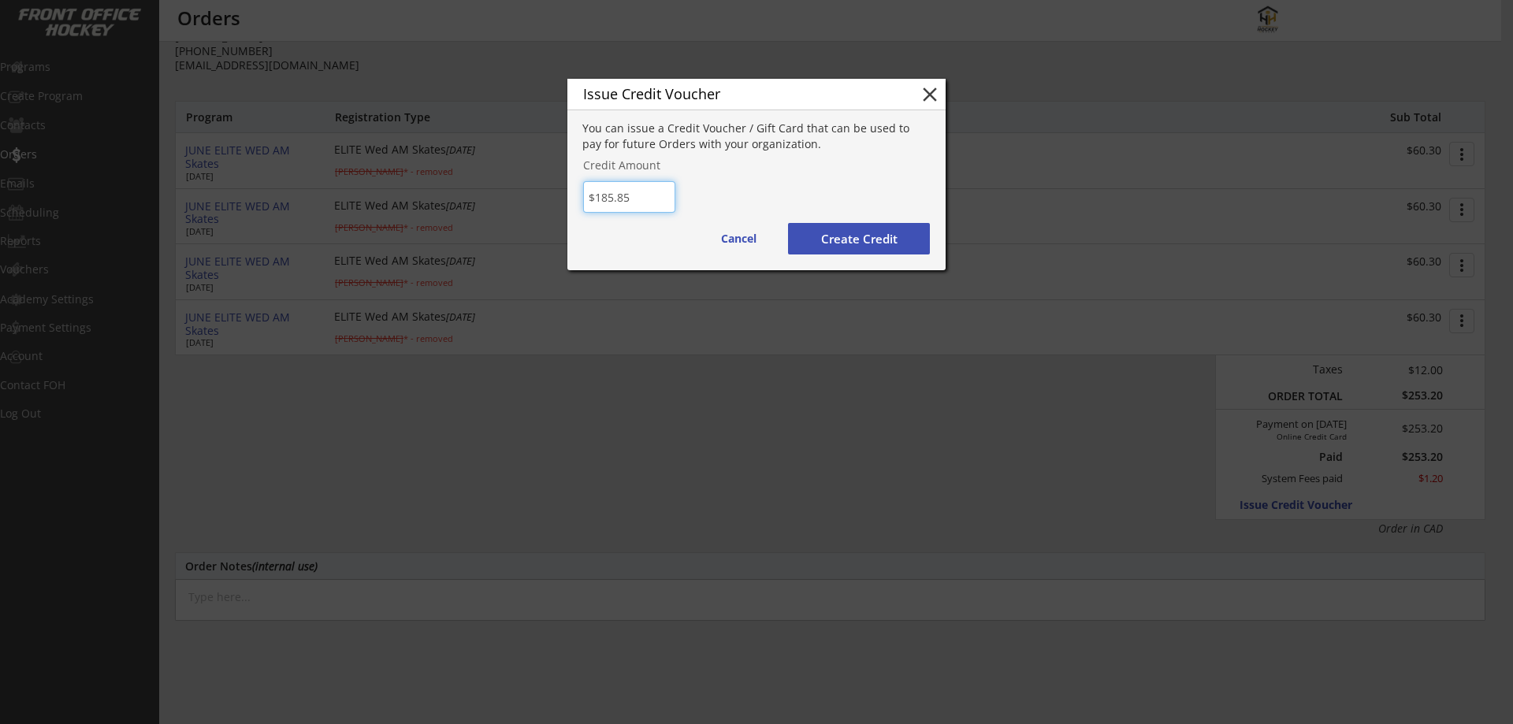
click at [910, 239] on button "Create Credit" at bounding box center [859, 239] width 142 height 32
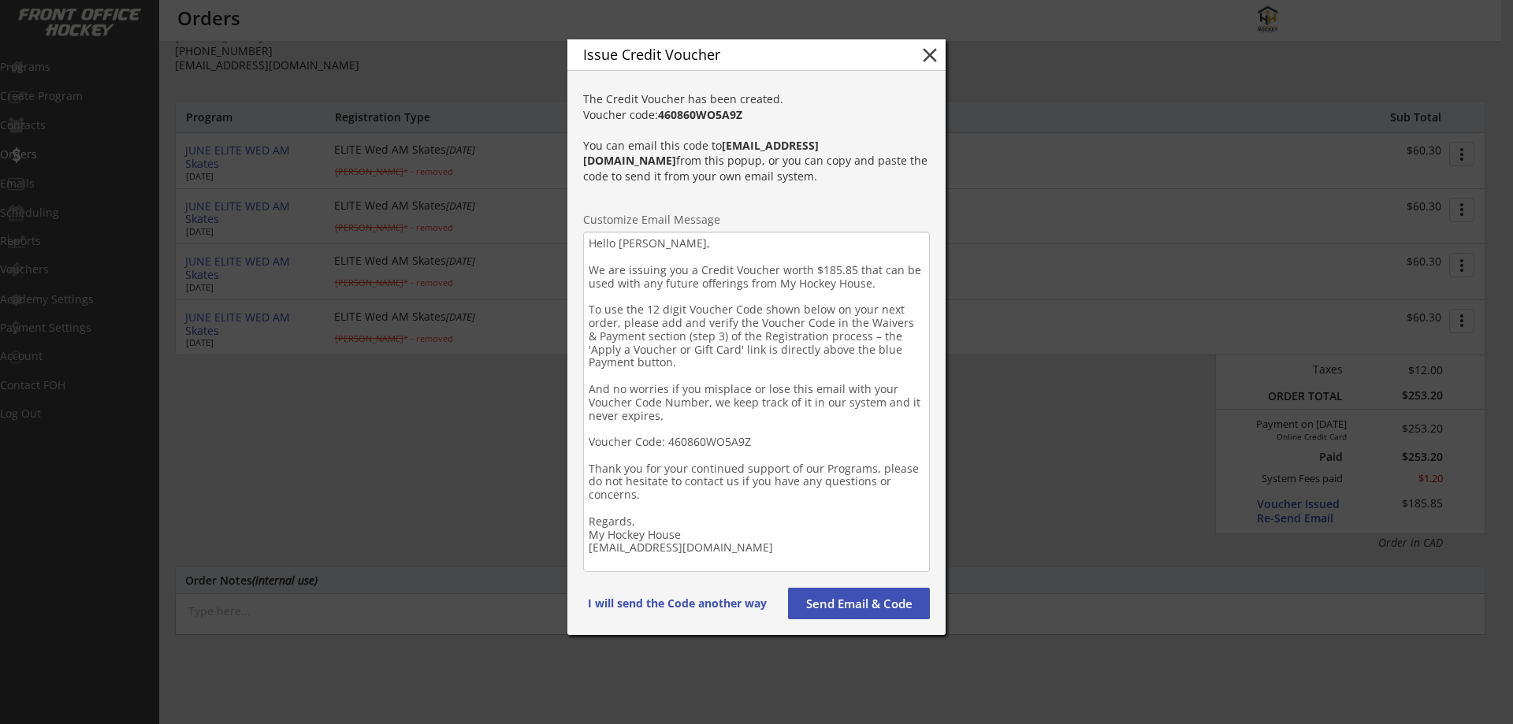
click at [652, 521] on textarea "Hello Jayson, We are issuing you a Credit Voucher worth $185.85 that can be use…" at bounding box center [756, 402] width 347 height 340
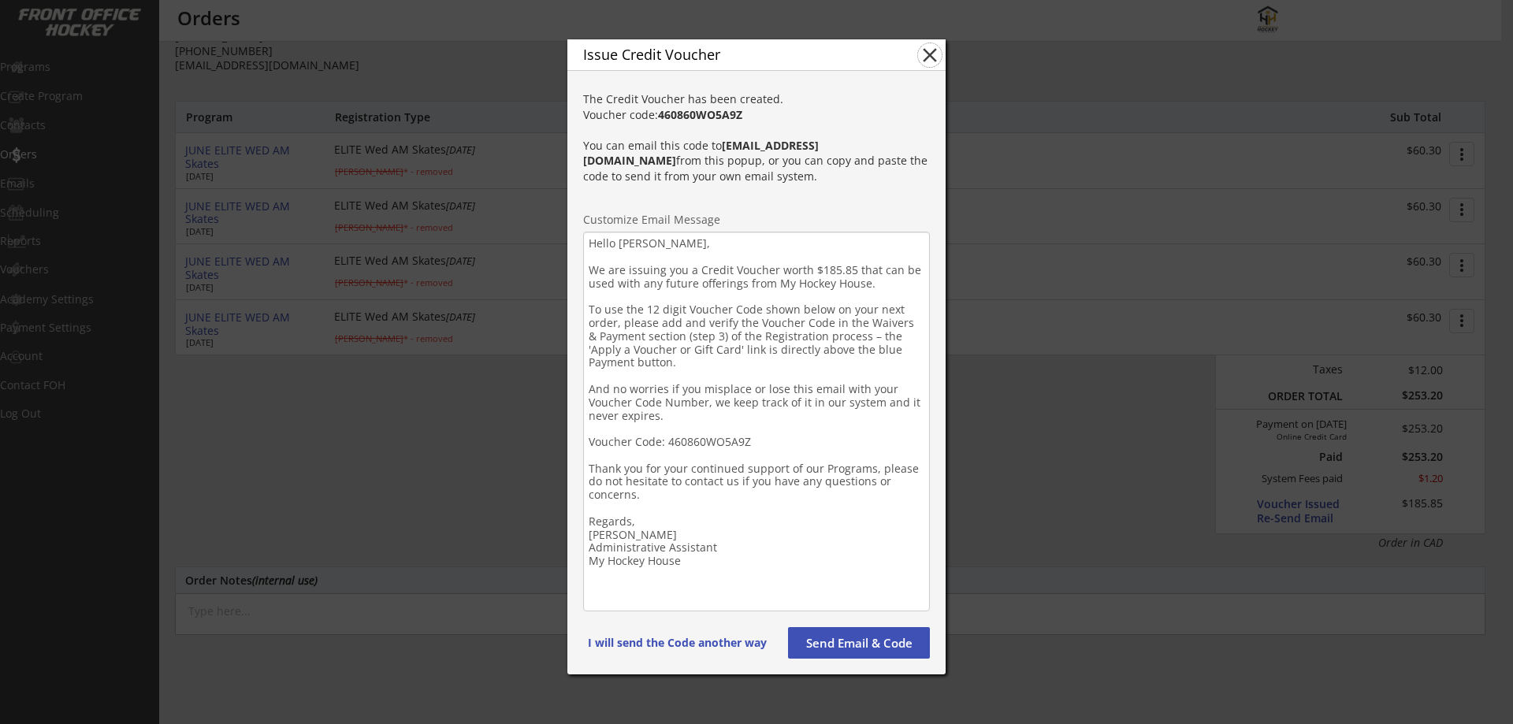
click at [923, 54] on button "close" at bounding box center [930, 55] width 24 height 24
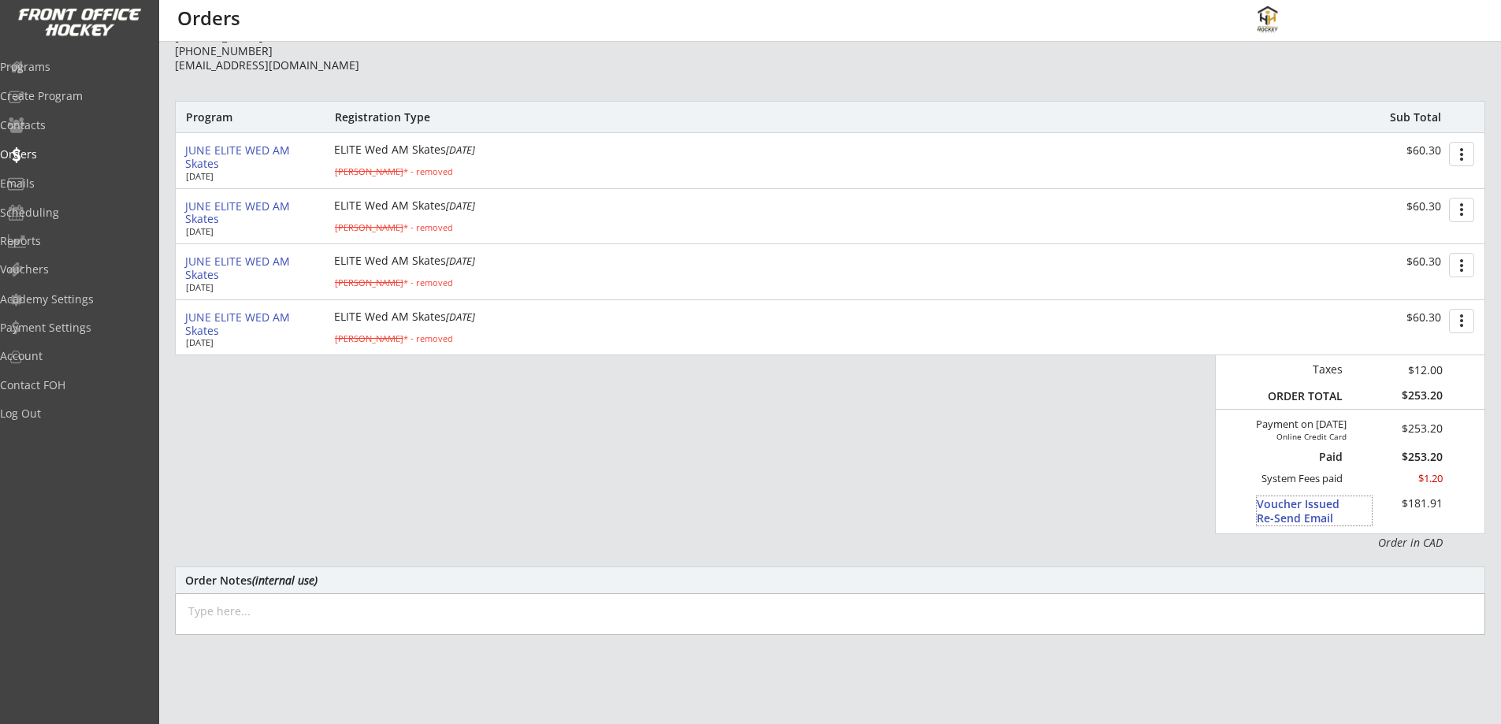
click at [1278, 504] on div "Voucher Issued Re-Send Email" at bounding box center [1314, 511] width 115 height 28
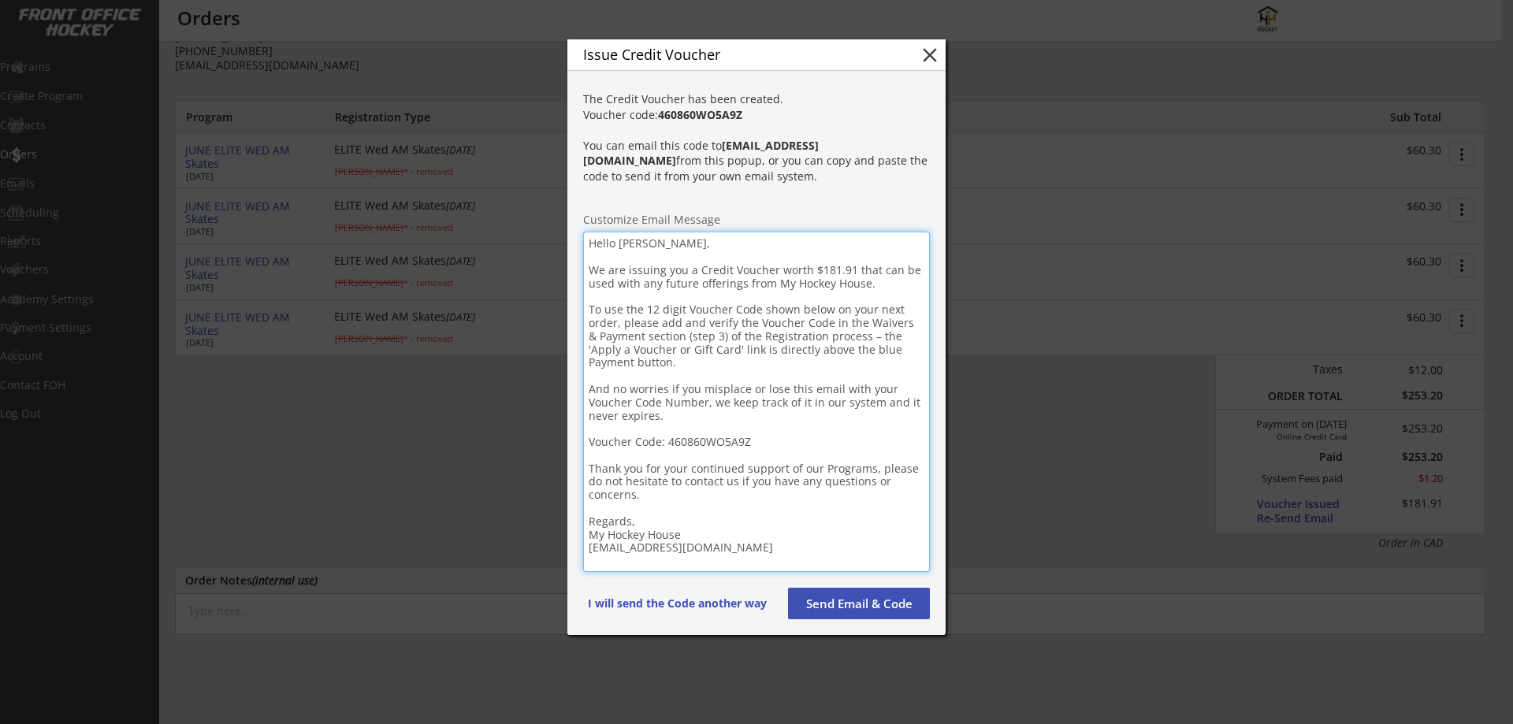
click at [657, 515] on textarea "Hello Jayson, We are issuing you a Credit Voucher worth $181.91 that can be use…" at bounding box center [756, 402] width 347 height 340
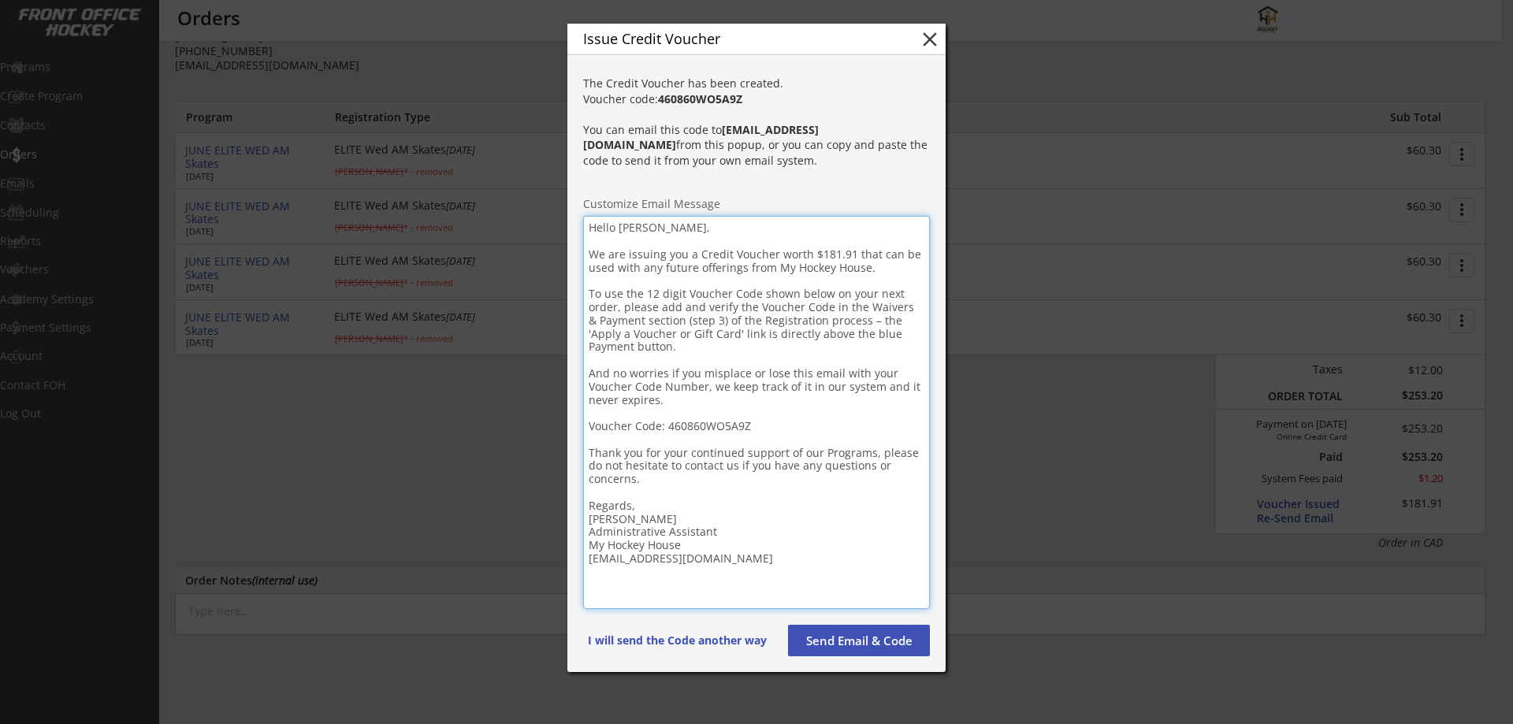
drag, startPoint x: 744, startPoint y: 584, endPoint x: 578, endPoint y: 586, distance: 165.5
click at [578, 586] on div "The Credit Voucher has been created. Voucher code: 460860WO5A9Z You can email t…" at bounding box center [756, 368] width 378 height 607
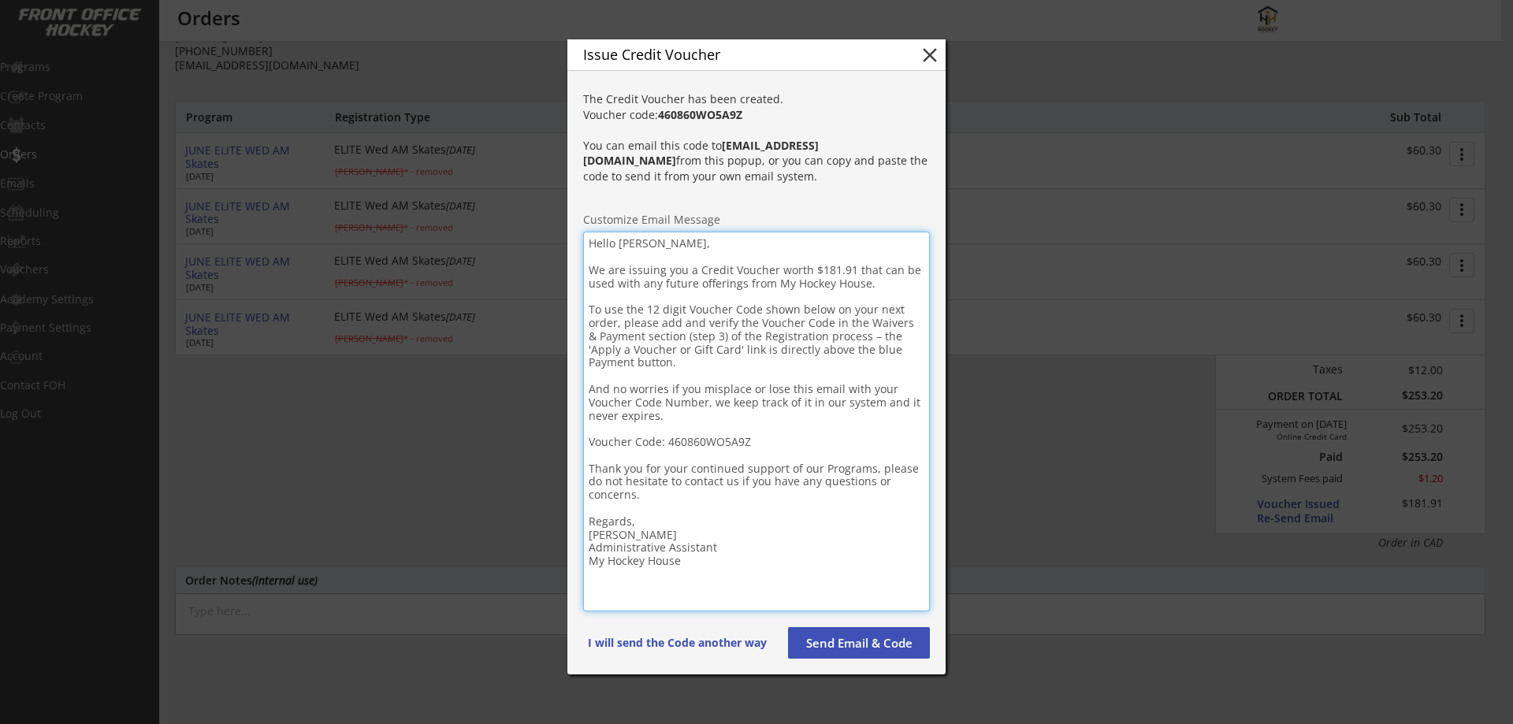
type textarea "Hello Jayson, We are issuing you a Credit Voucher worth $181.91 that can be use…"
click at [880, 642] on button "Send Email & Code" at bounding box center [859, 643] width 142 height 32
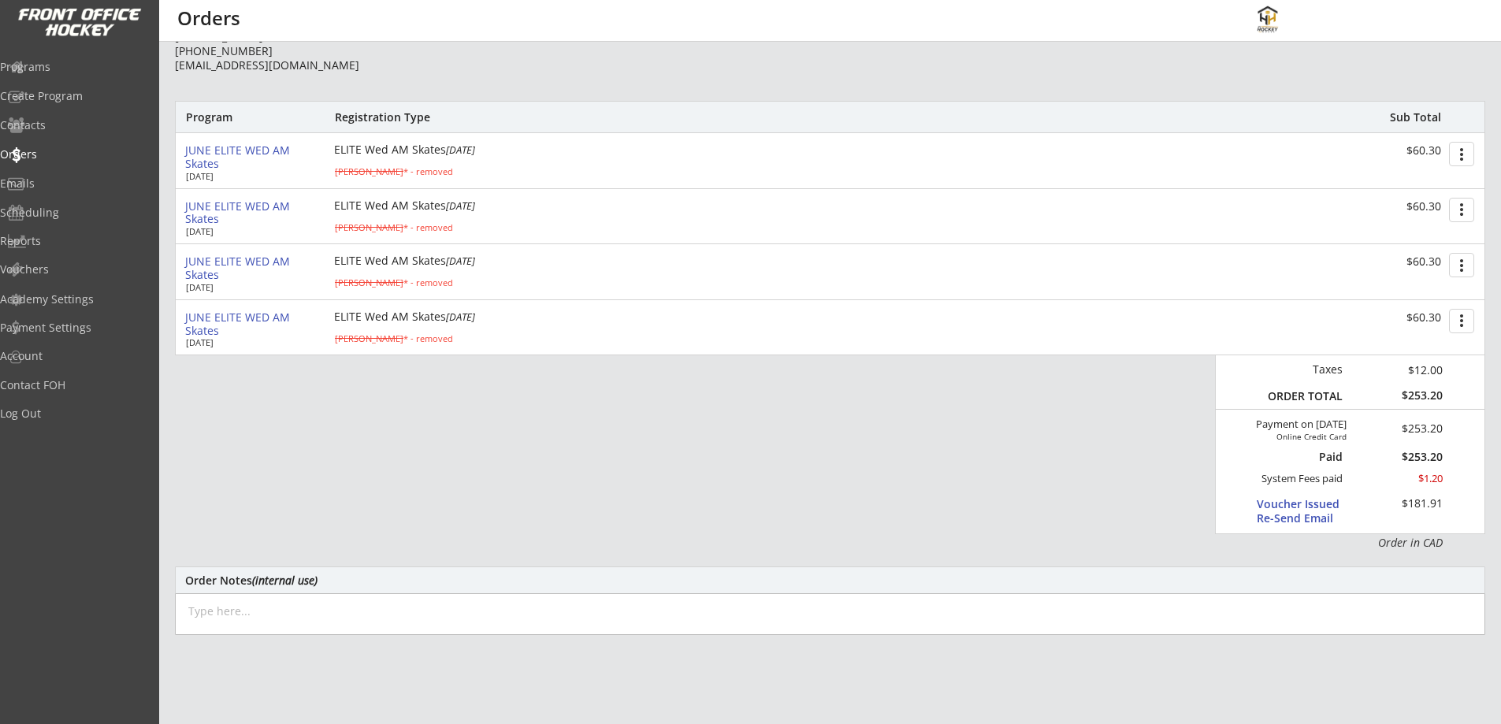
click at [308, 614] on textarea at bounding box center [830, 614] width 1311 height 42
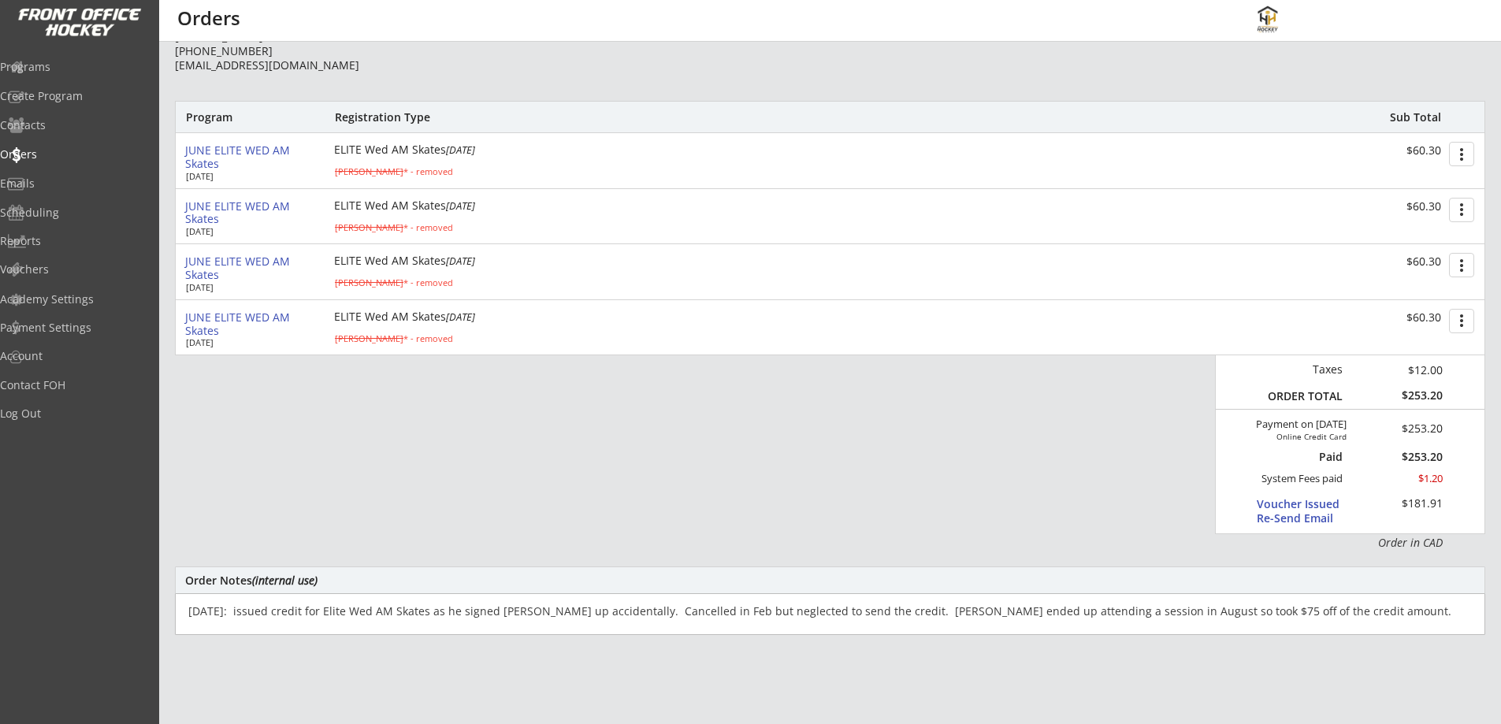
type textarea "Aug 18/25: issued credit for Elite Wed AM Skates as he signed Becks up accident…"
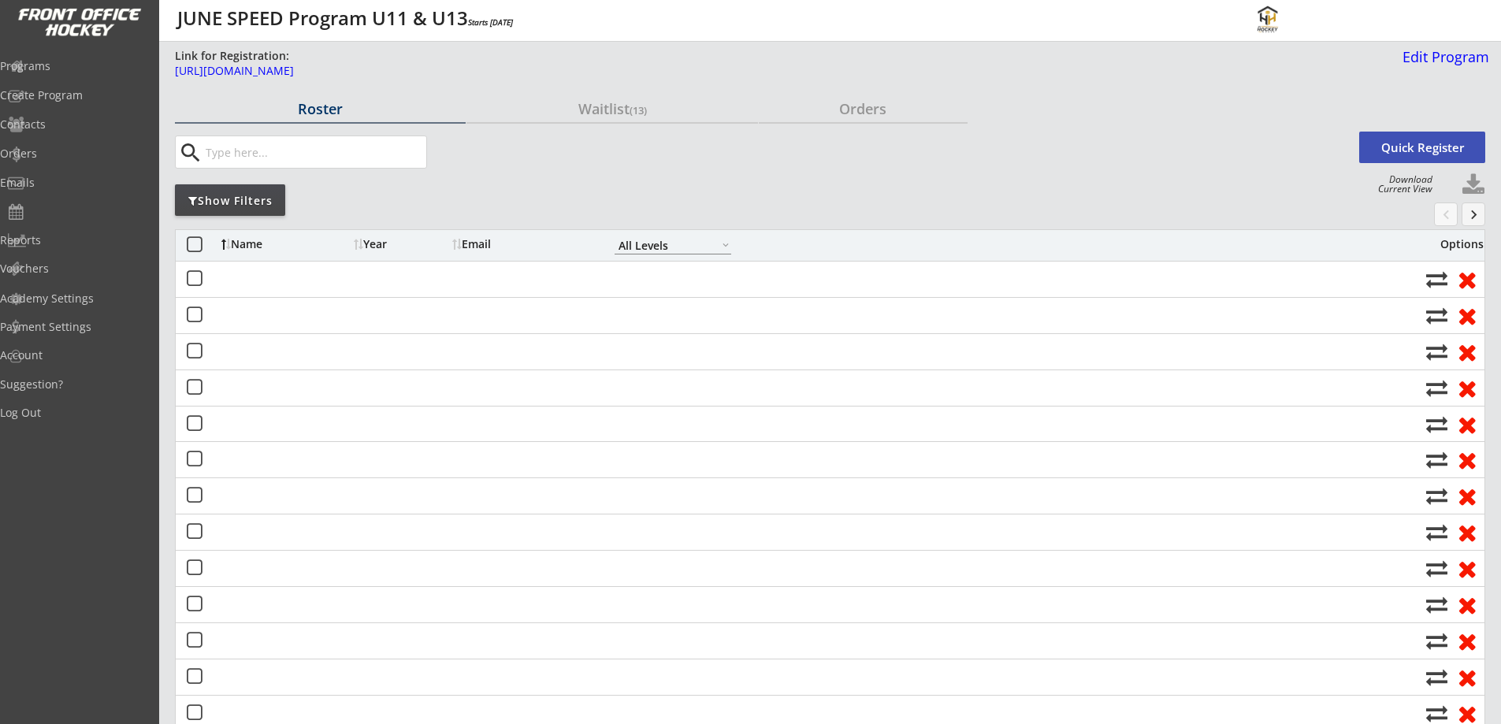
select select ""All Levels""
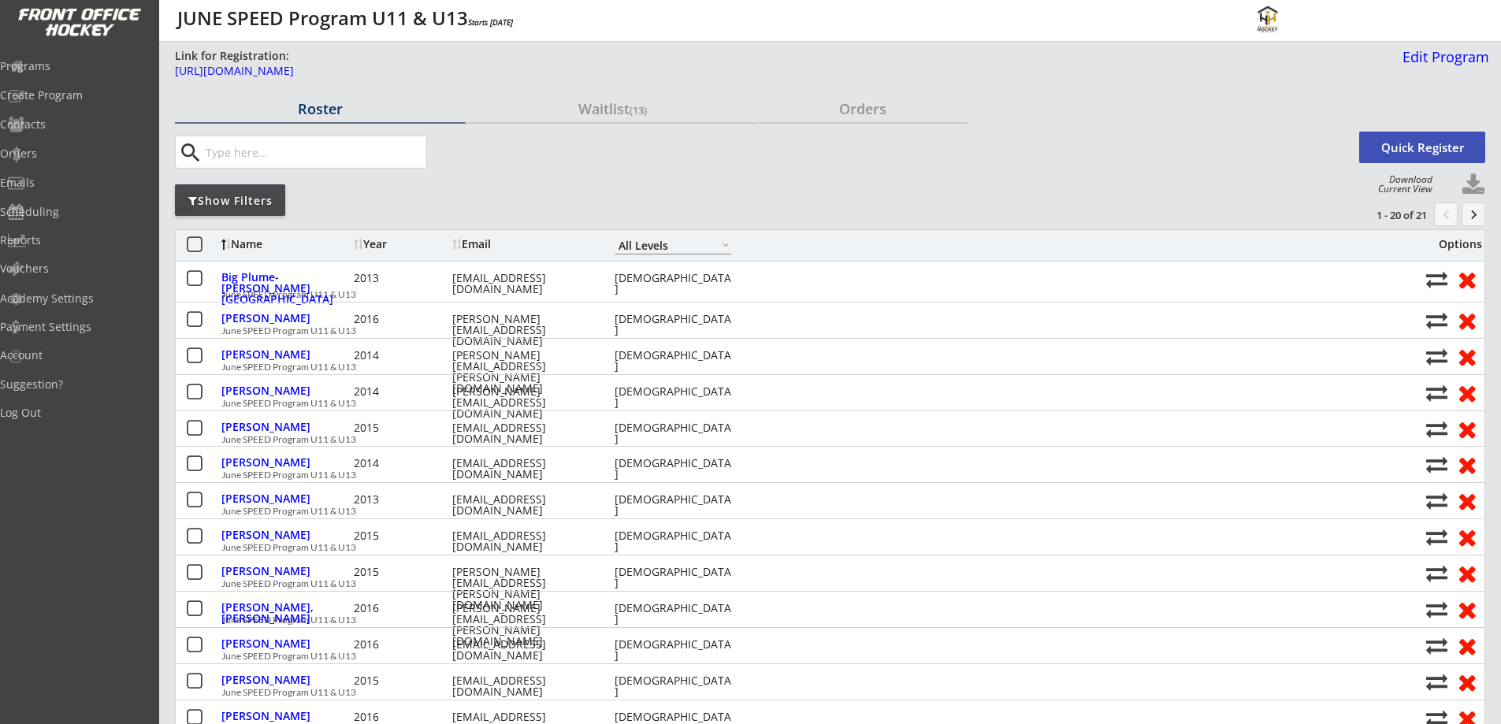
click at [493, 240] on div "Email" at bounding box center [523, 244] width 142 height 11
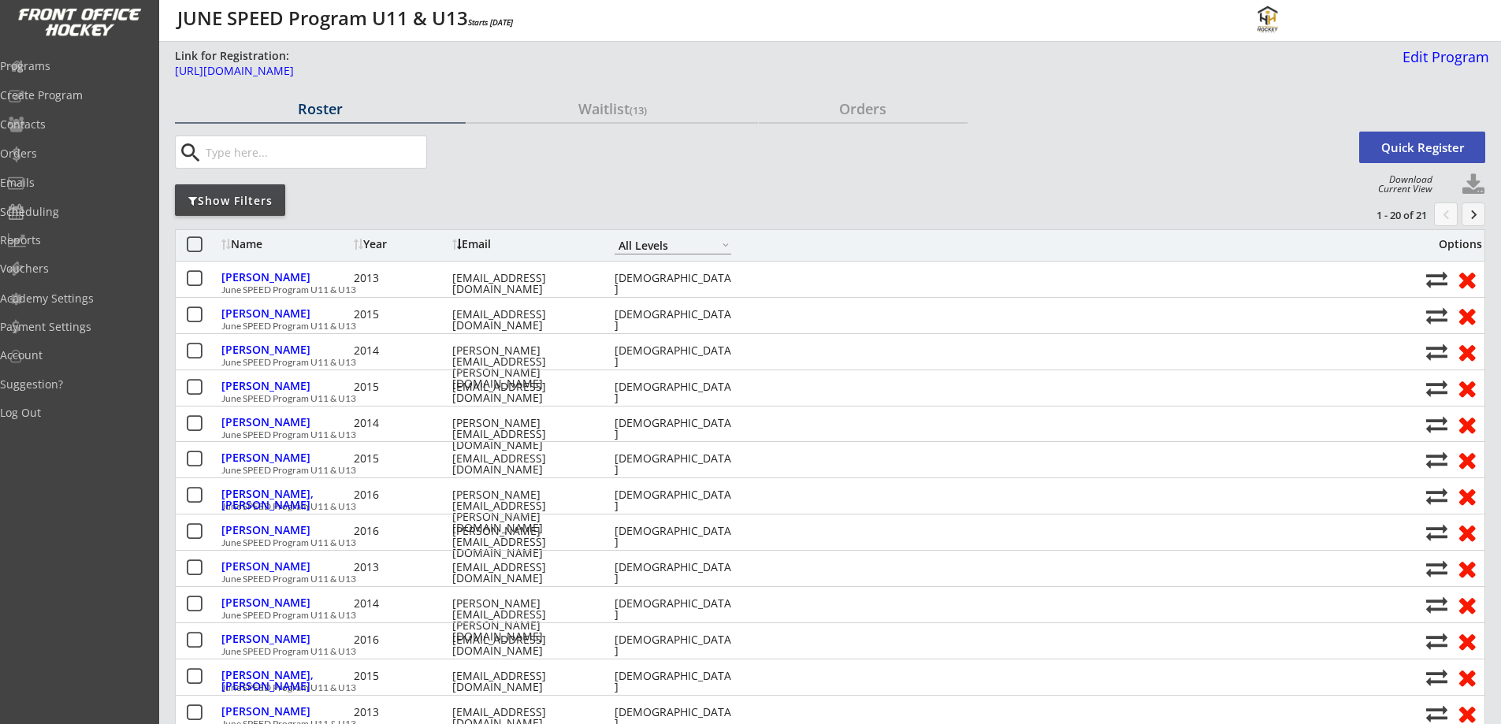
click at [493, 240] on div "Email" at bounding box center [523, 244] width 142 height 11
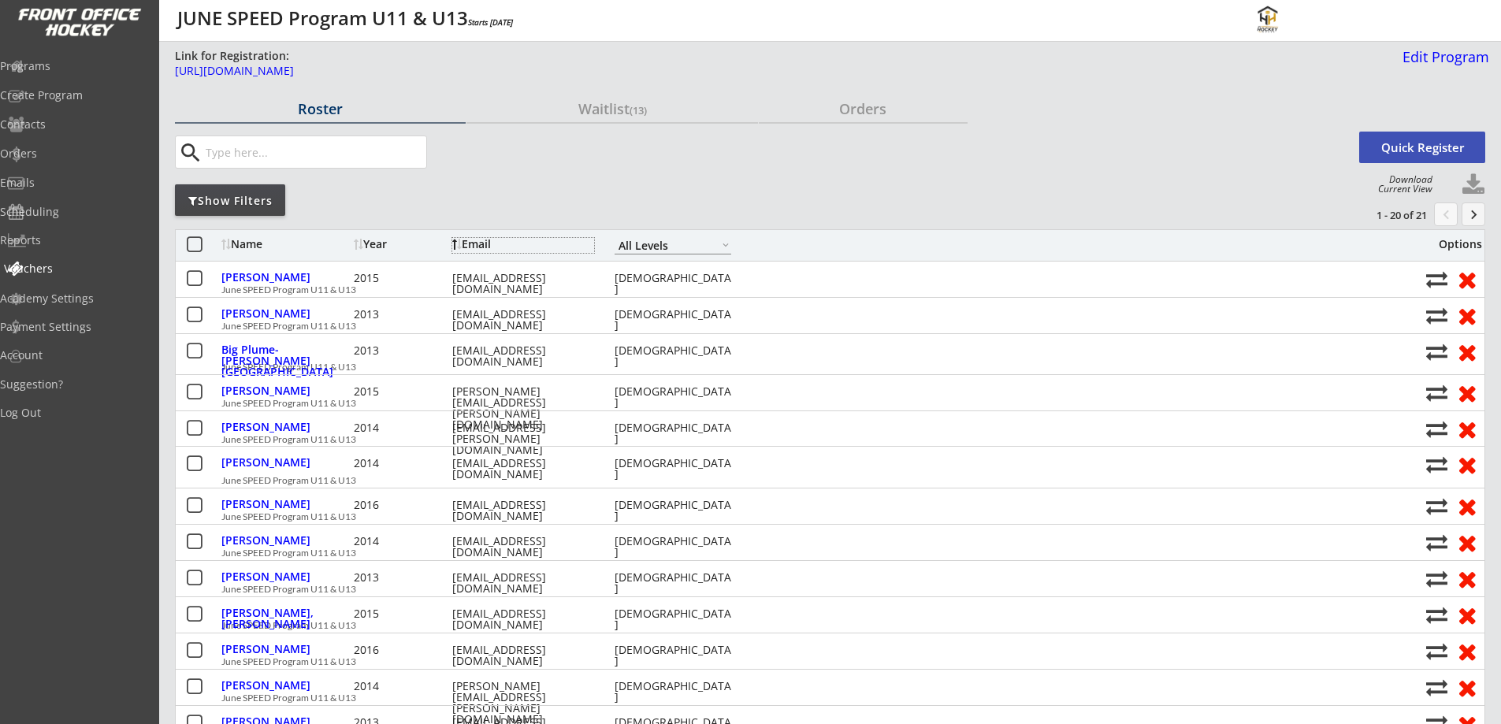
click at [80, 265] on div "Vouchers" at bounding box center [75, 268] width 142 height 11
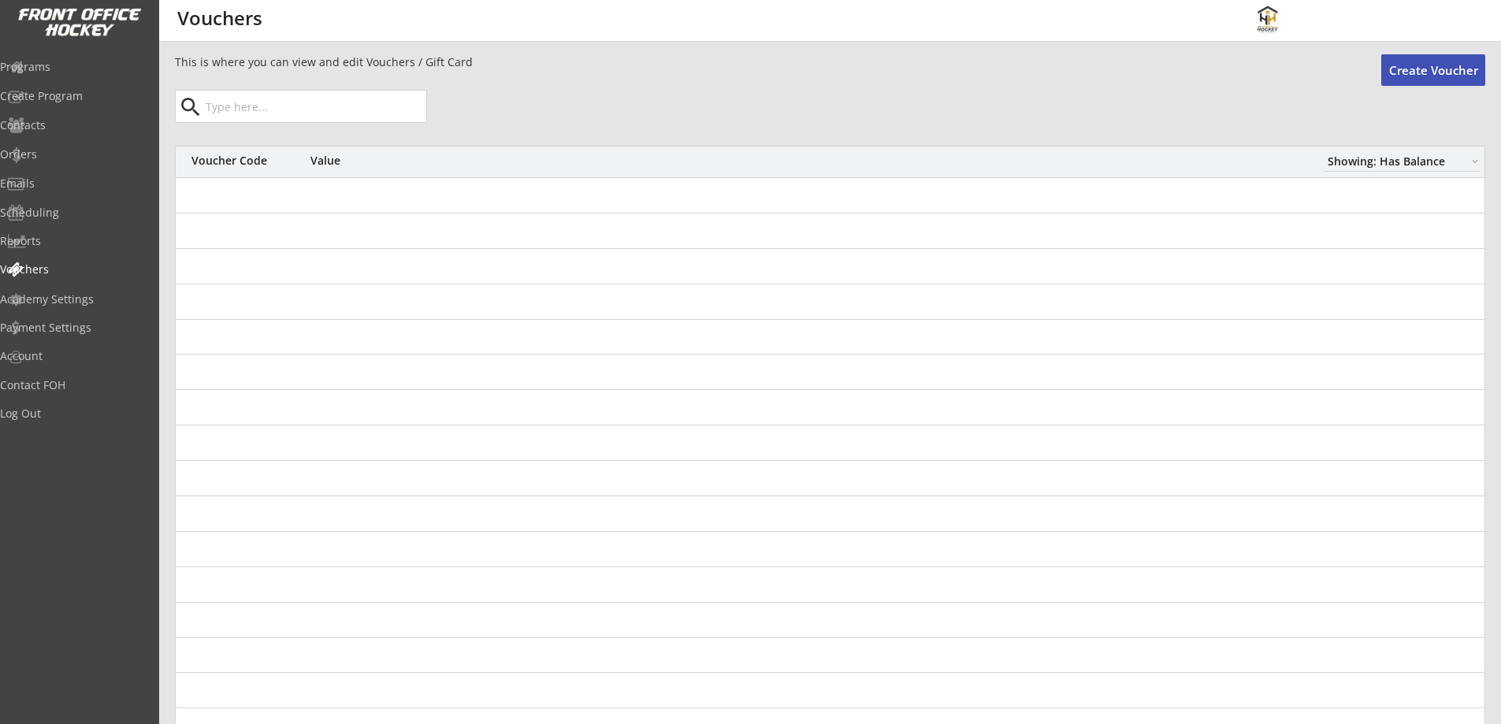
select select ""Showing: Has Balance""
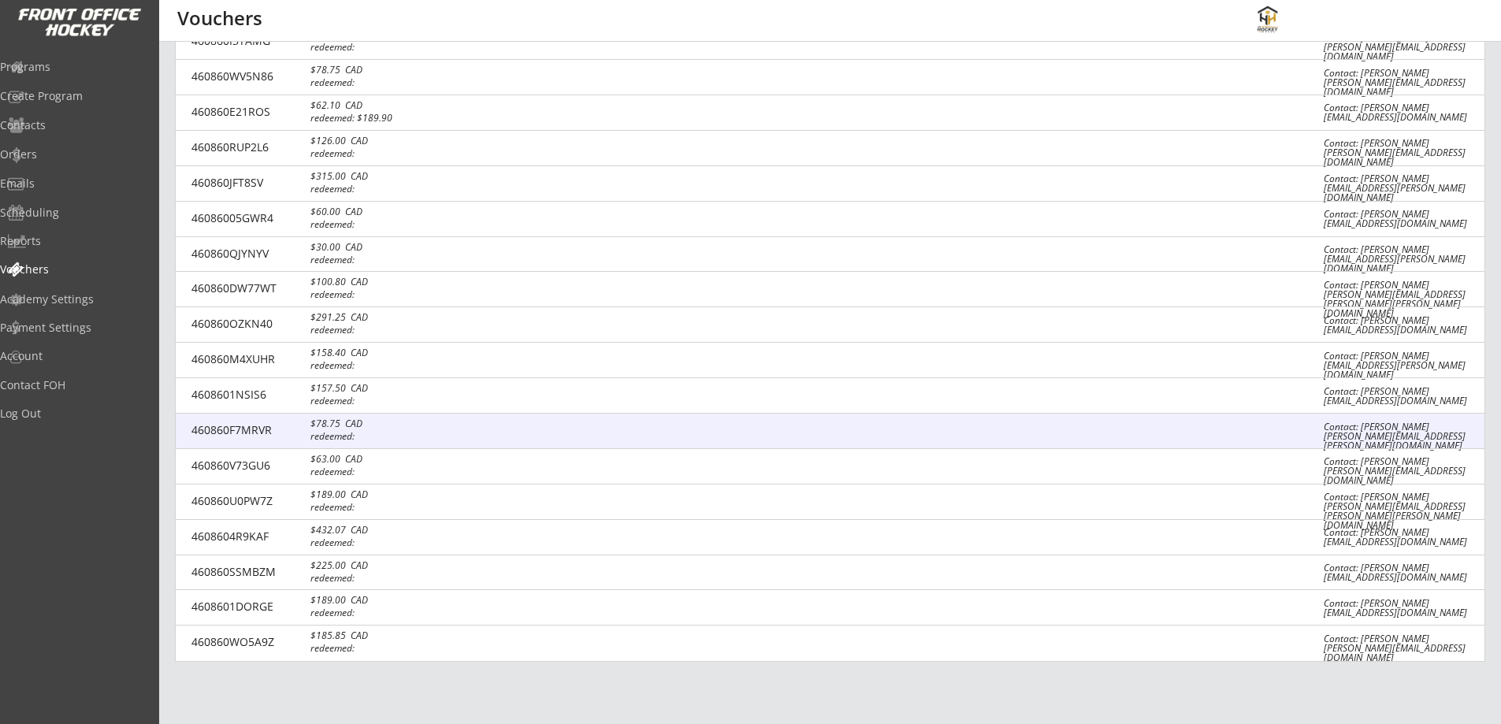
scroll to position [2041, 0]
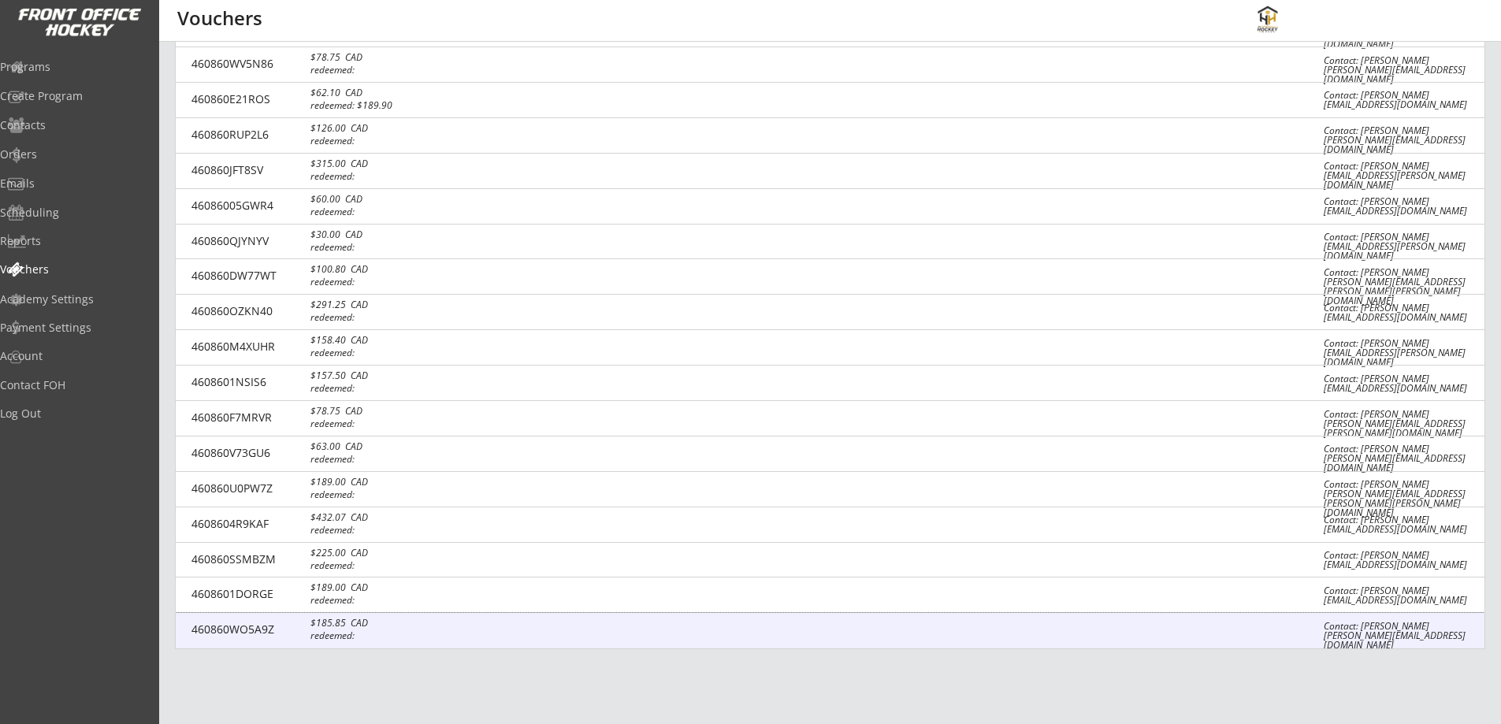
click at [1148, 615] on div "460860WO5A9Z $185.85 CAD redeemed: Contact: Jayson Gardner jaygards@hotmail.com" at bounding box center [830, 630] width 1309 height 35
select select ""CAD""
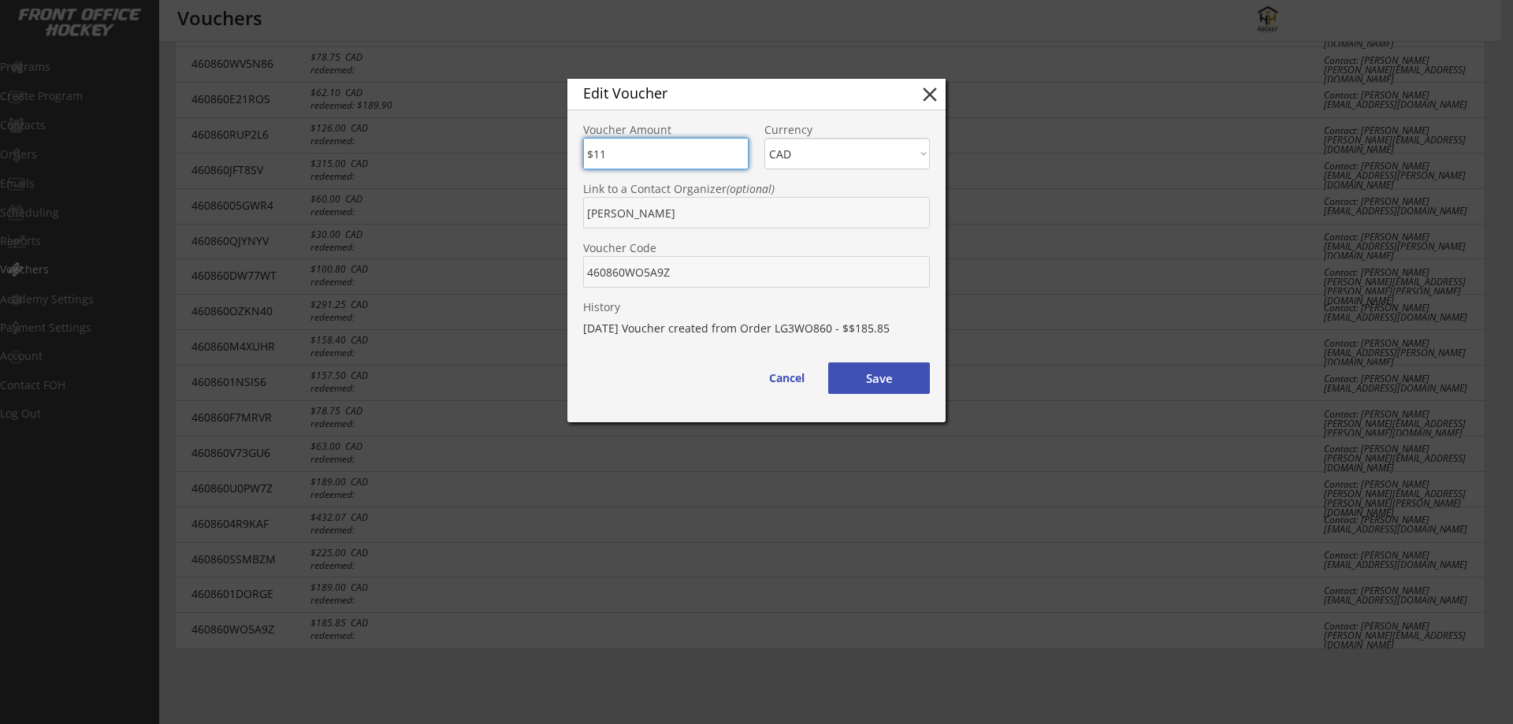
type input "$1"
type input "$181.91"
click at [855, 375] on button "Save" at bounding box center [879, 379] width 102 height 32
